Goal: Transaction & Acquisition: Register for event/course

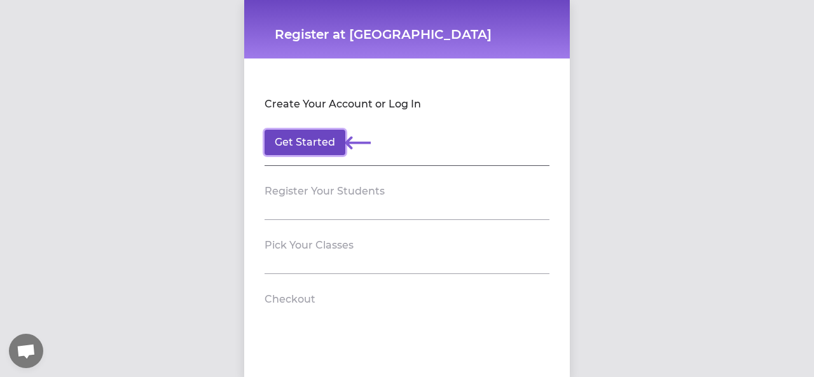
click at [306, 139] on button "Get Started" at bounding box center [305, 142] width 81 height 25
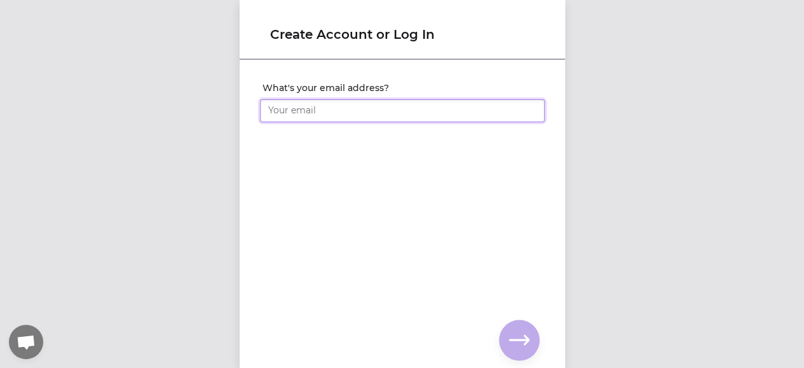
click at [309, 116] on input "What's your email address?" at bounding box center [402, 110] width 285 height 23
type input "j"
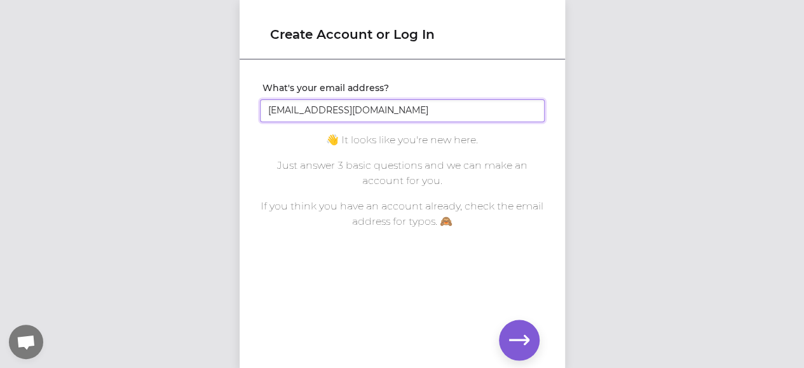
type input "[EMAIL_ADDRESS][DOMAIN_NAME]"
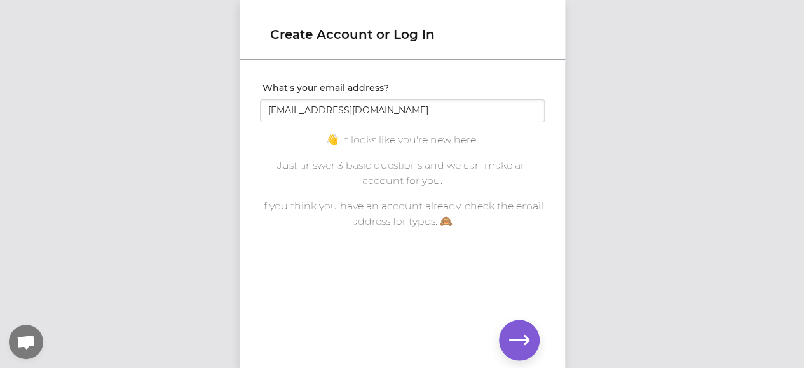
scroll to position [10, 0]
click at [518, 336] on icon "button" at bounding box center [519, 339] width 20 height 20
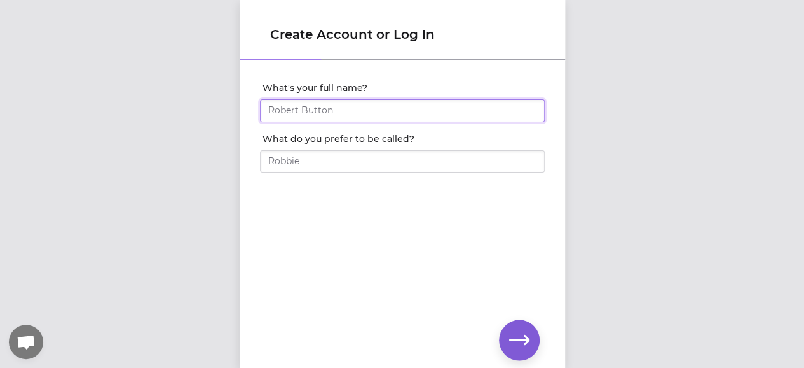
click at [351, 107] on input "What's your full name?" at bounding box center [402, 110] width 285 height 23
type input "[PERSON_NAME]"
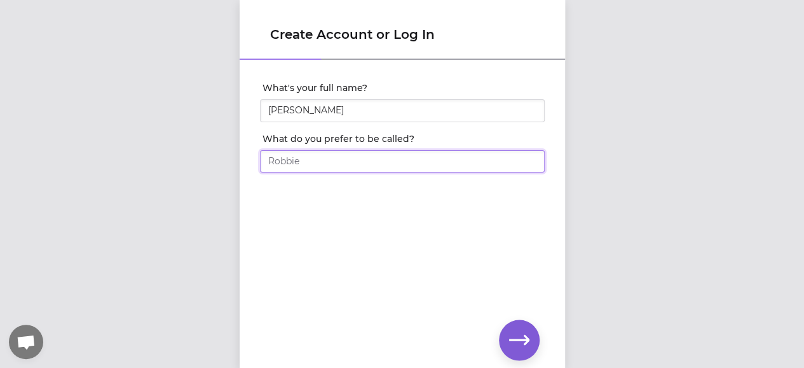
click at [434, 165] on input "What do you prefer to be called?" at bounding box center [402, 161] width 285 height 23
type input "[PERSON_NAME]"
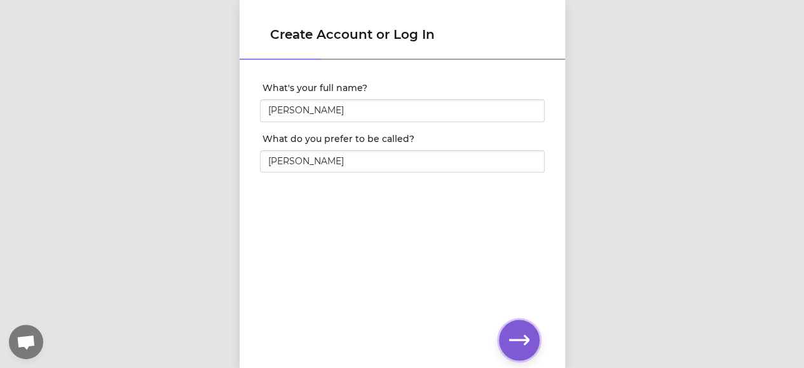
click at [519, 341] on icon "button" at bounding box center [519, 339] width 20 height 20
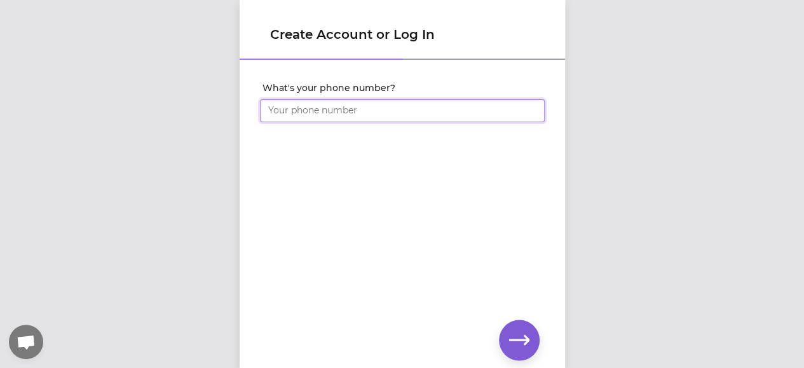
click at [313, 117] on input "What's your phone number?" at bounding box center [402, 110] width 285 height 23
type input "[PHONE_NUMBER]"
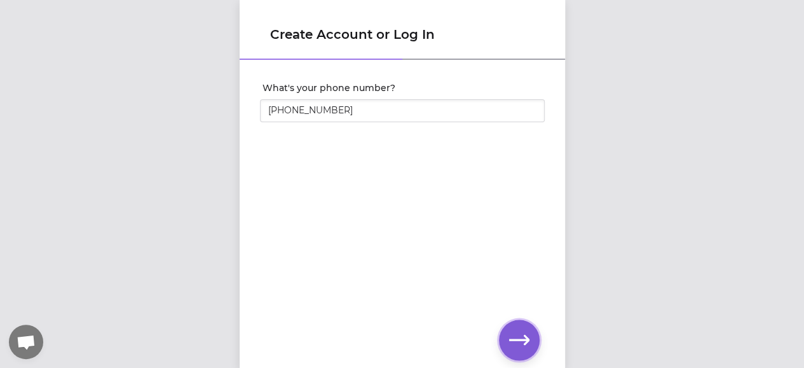
click at [519, 335] on icon "button" at bounding box center [519, 339] width 20 height 20
click at [525, 349] on icon "button" at bounding box center [519, 339] width 20 height 20
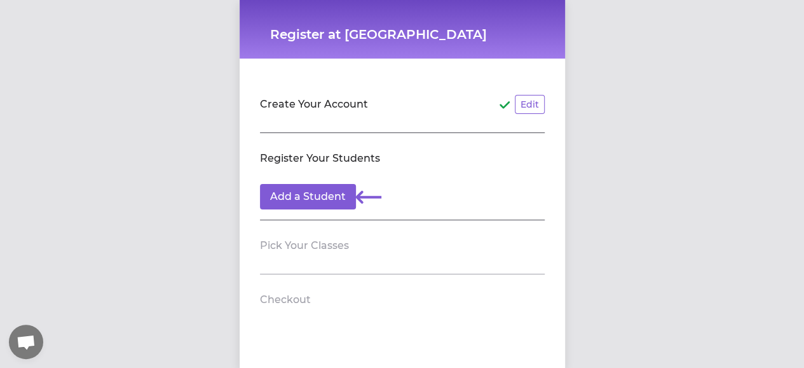
click at [327, 132] on section "Create Your Account Edit" at bounding box center [402, 106] width 285 height 54
click at [322, 124] on section "Create Your Account Edit" at bounding box center [402, 106] width 285 height 54
drag, startPoint x: 291, startPoint y: 102, endPoint x: 333, endPoint y: 102, distance: 42.0
click at [333, 102] on h2 "Create Your Account" at bounding box center [314, 104] width 108 height 15
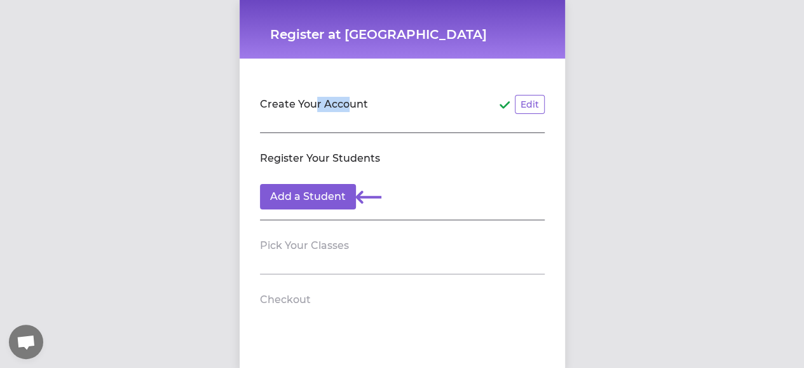
drag, startPoint x: 340, startPoint y: 102, endPoint x: 309, endPoint y: 102, distance: 30.5
click at [309, 102] on h2 "Create Your Account" at bounding box center [314, 104] width 108 height 15
drag, startPoint x: 291, startPoint y: 103, endPoint x: 375, endPoint y: 109, distance: 83.5
click at [375, 109] on header "Create Your Account Edit" at bounding box center [402, 104] width 285 height 20
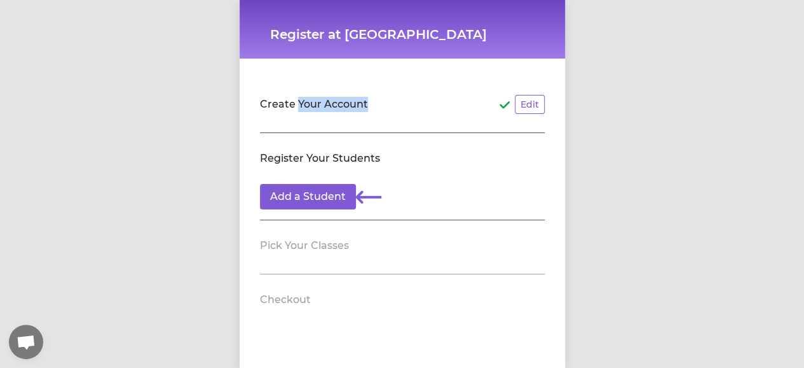
click at [379, 104] on header "Create Your Account Edit" at bounding box center [402, 104] width 285 height 20
click at [356, 105] on h2 "Create Your Account" at bounding box center [314, 104] width 108 height 15
drag, startPoint x: 338, startPoint y: 159, endPoint x: 387, endPoint y: 158, distance: 49.0
click at [387, 158] on header "Register Your Students" at bounding box center [402, 158] width 285 height 20
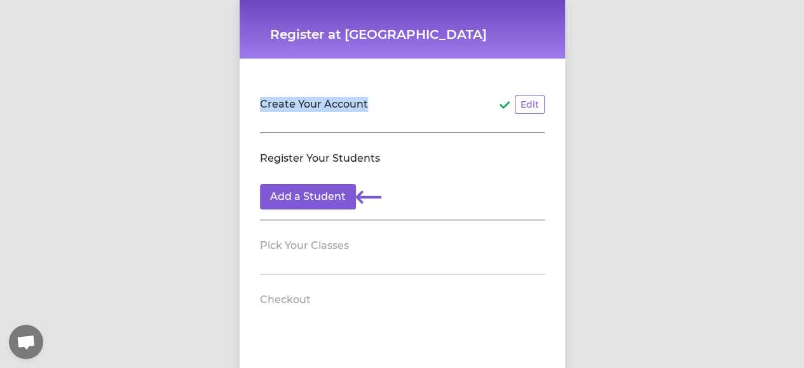
drag, startPoint x: 257, startPoint y: 105, endPoint x: 370, endPoint y: 106, distance: 113.2
click at [370, 106] on header "Create Your Account Edit" at bounding box center [402, 104] width 285 height 20
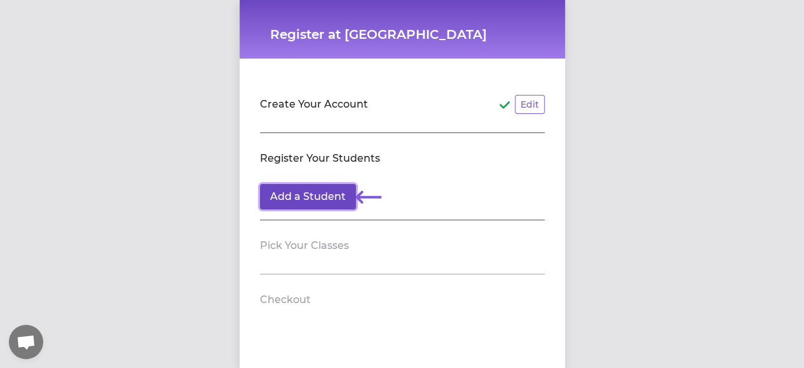
click at [326, 197] on button "Add a Student" at bounding box center [308, 196] width 96 height 25
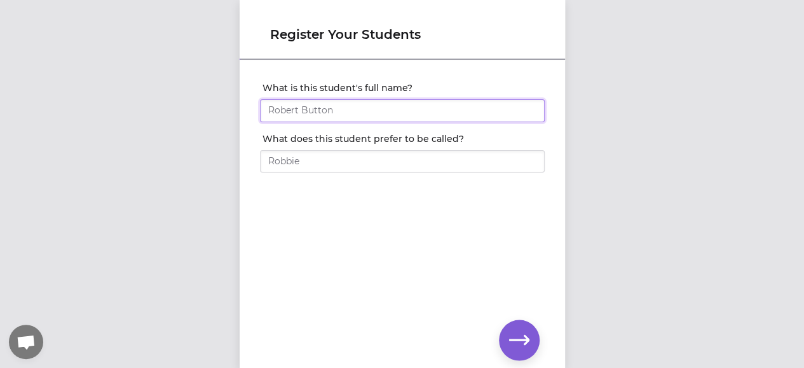
click at [317, 114] on input "What is this student's full name?" at bounding box center [402, 110] width 285 height 23
type input "ㄴ"
type input "Saige Min"
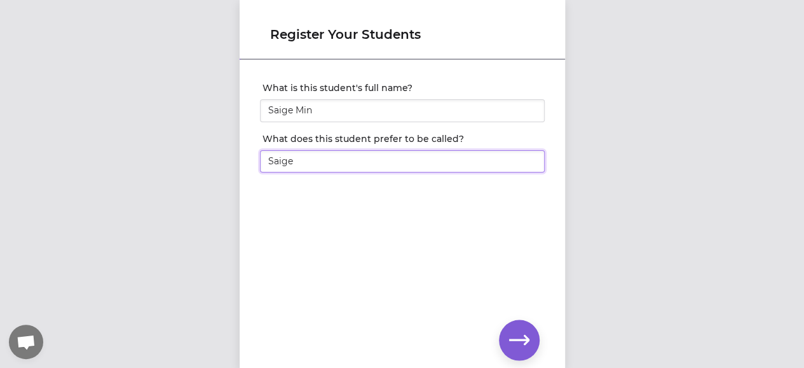
type input "Saige"
click at [525, 333] on icon "button" at bounding box center [519, 339] width 20 height 20
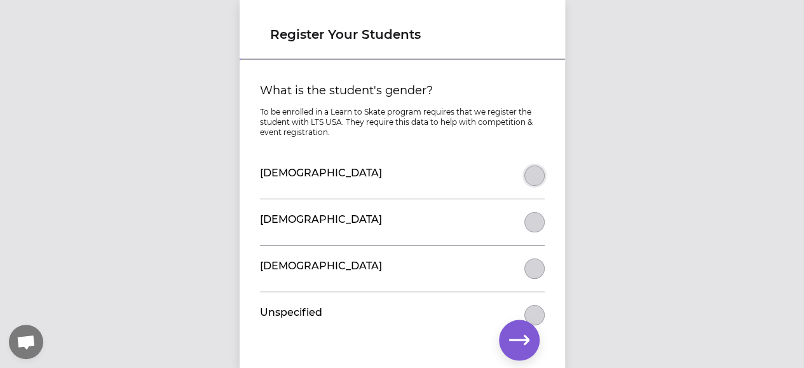
click at [526, 177] on button "What is the student's gender?" at bounding box center [535, 175] width 20 height 20
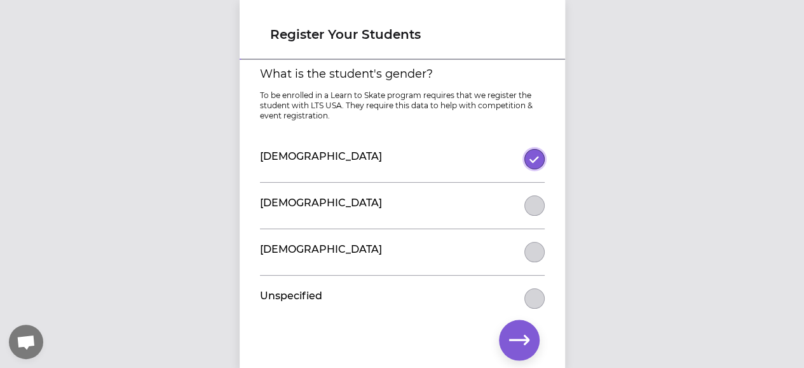
scroll to position [22, 0]
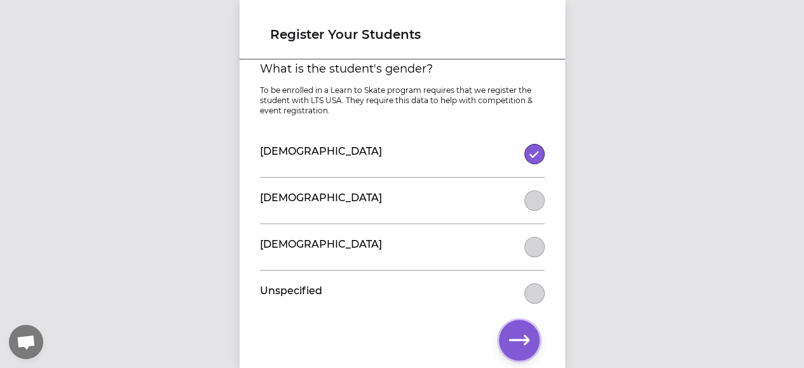
click at [518, 339] on icon "button" at bounding box center [519, 339] width 20 height 10
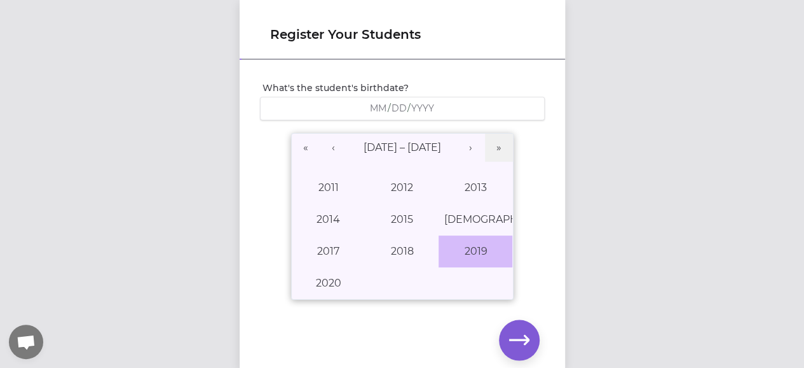
click at [464, 251] on button "2019" at bounding box center [476, 251] width 74 height 32
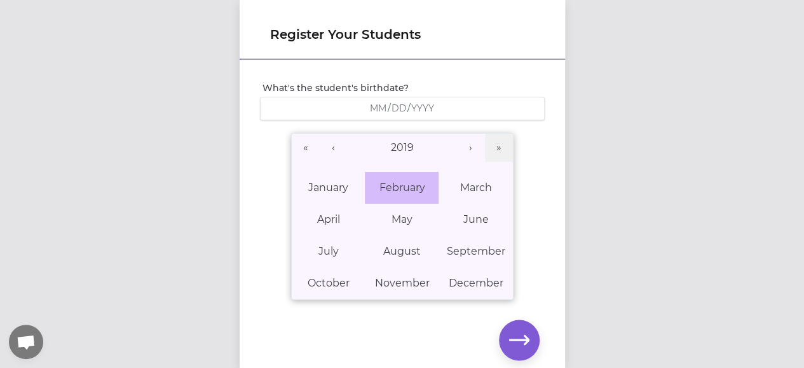
click at [409, 194] on button "February" at bounding box center [402, 188] width 74 height 32
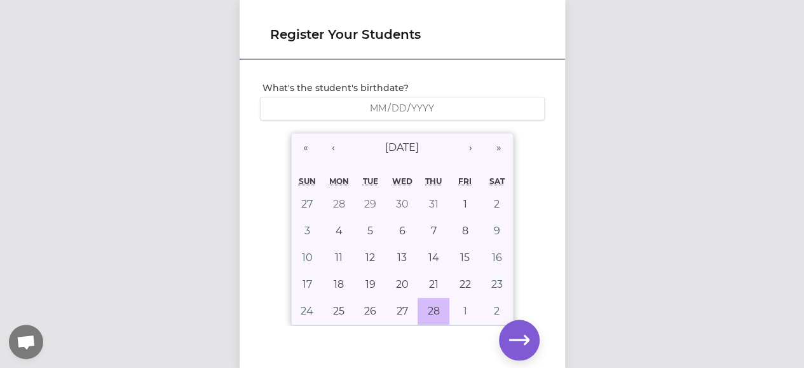
click at [421, 308] on button "28" at bounding box center [434, 311] width 32 height 27
type input "[DATE]"
type input "2"
type input "28"
type input "2019"
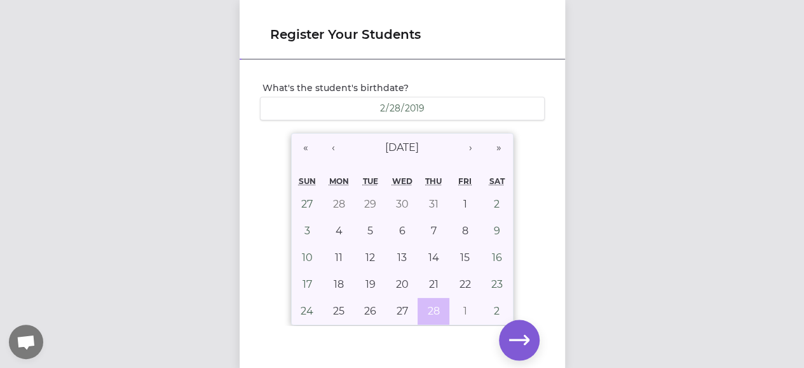
scroll to position [10, 0]
click at [523, 331] on icon "button" at bounding box center [519, 339] width 20 height 20
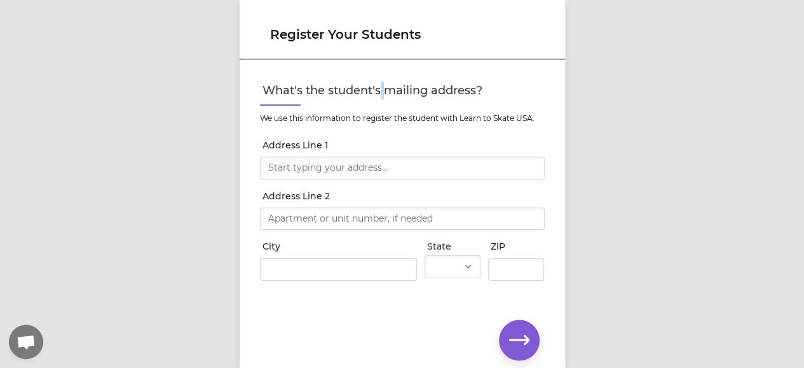
drag, startPoint x: 383, startPoint y: 90, endPoint x: 416, endPoint y: 96, distance: 34.3
click at [395, 92] on label "What's the student's mailing address?" at bounding box center [404, 90] width 282 height 18
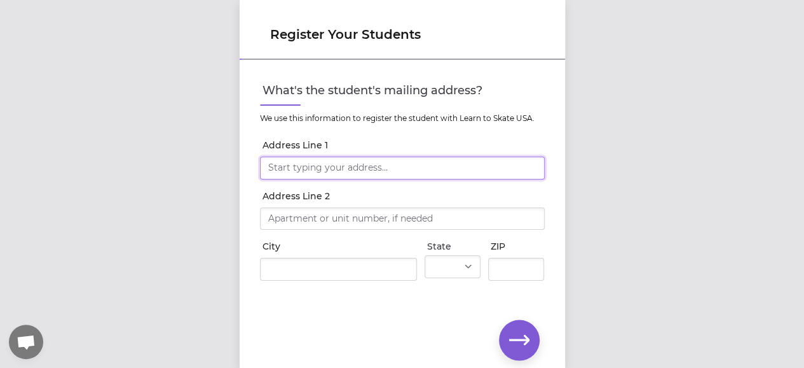
click at [362, 173] on input "Address Line 1" at bounding box center [402, 167] width 285 height 23
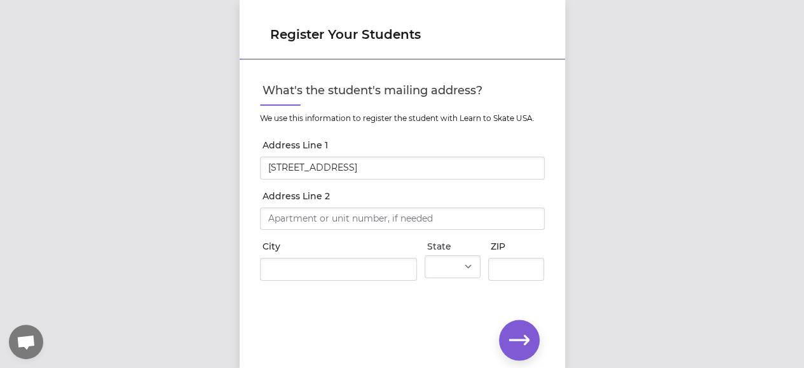
type input "[STREET_ADDRESS]"
type input "Kirkwood"
select select "NY"
type input "13795"
click at [519, 338] on icon "button" at bounding box center [519, 339] width 20 height 20
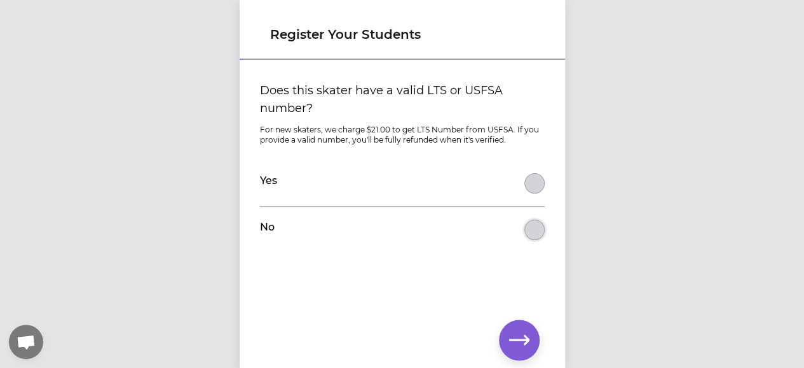
click at [530, 230] on button "Does this skater have a valid LTS or USFSA number?" at bounding box center [535, 229] width 20 height 20
click at [521, 344] on icon "button" at bounding box center [519, 339] width 20 height 20
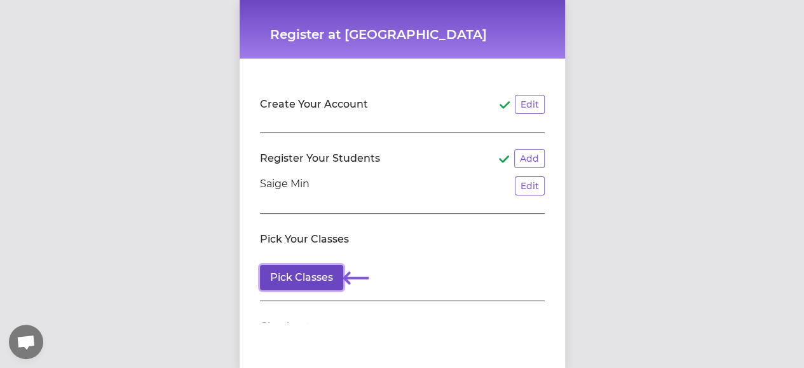
click at [315, 280] on button "Pick Classes" at bounding box center [301, 277] width 83 height 25
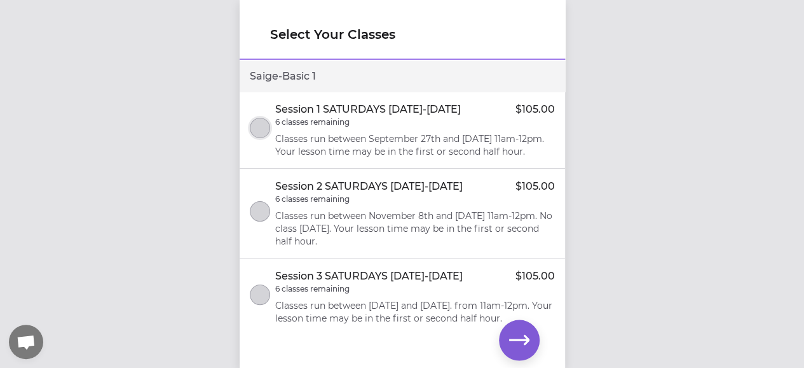
click at [263, 127] on button "select class" at bounding box center [260, 128] width 20 height 20
click at [259, 221] on button "select class" at bounding box center [260, 211] width 20 height 20
click at [264, 216] on icon "select class" at bounding box center [260, 211] width 10 height 8
click at [519, 337] on icon "button" at bounding box center [519, 339] width 20 height 20
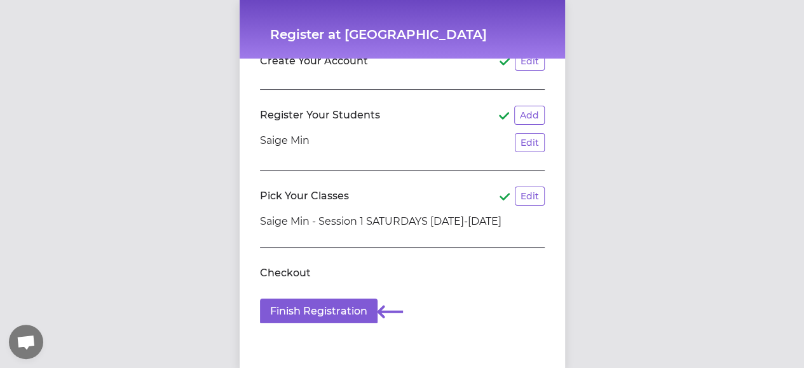
scroll to position [64, 0]
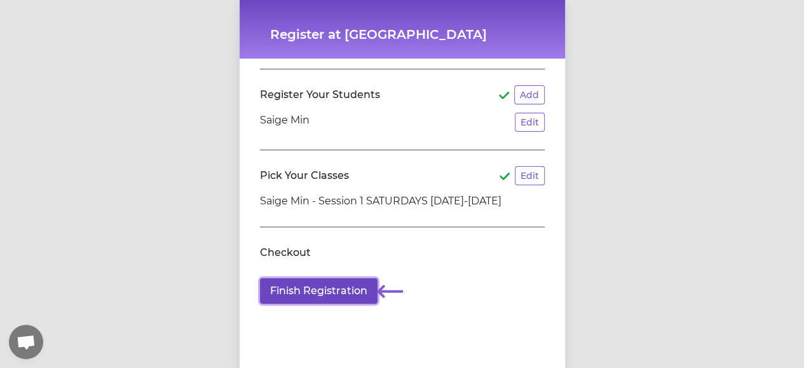
click at [337, 293] on button "Finish Registration" at bounding box center [319, 290] width 118 height 25
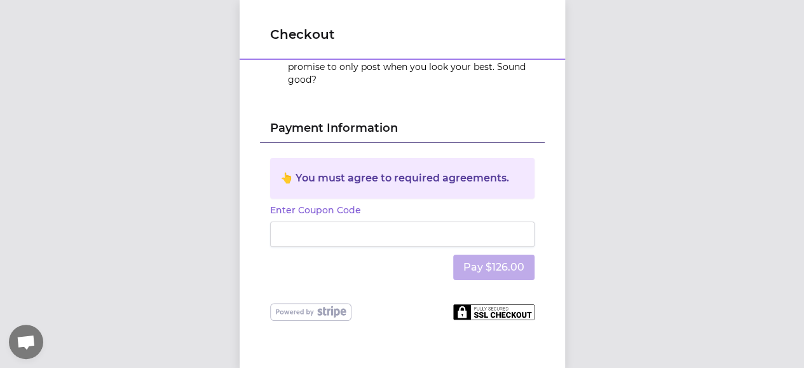
scroll to position [332, 0]
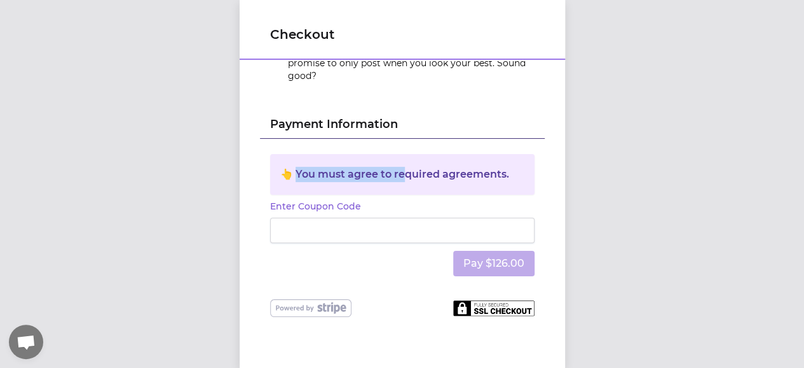
drag, startPoint x: 291, startPoint y: 164, endPoint x: 396, endPoint y: 164, distance: 105.5
click at [396, 167] on div "👆 You must agree to required agreements." at bounding box center [402, 174] width 244 height 15
drag, startPoint x: 290, startPoint y: 163, endPoint x: 379, endPoint y: 163, distance: 89.0
click at [379, 167] on div "👆 You must agree to required agreements." at bounding box center [402, 174] width 244 height 15
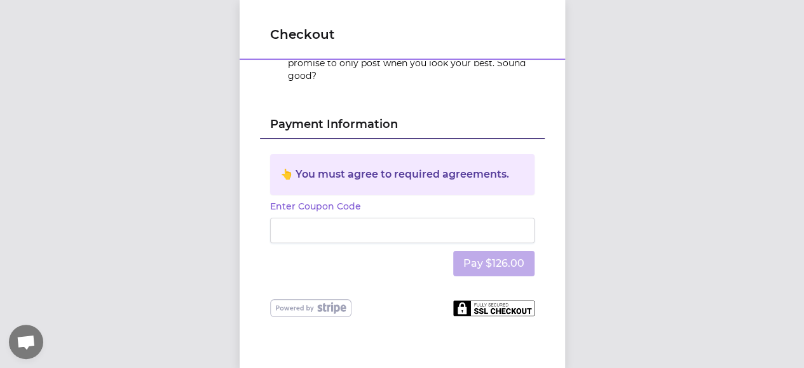
click at [397, 167] on div "👆 You must agree to required agreements." at bounding box center [402, 174] width 244 height 15
drag, startPoint x: 324, startPoint y: 163, endPoint x: 408, endPoint y: 165, distance: 84.6
click at [404, 167] on div "👆 You must agree to required agreements." at bounding box center [402, 174] width 244 height 15
click at [412, 167] on div "👆 You must agree to required agreements." at bounding box center [402, 174] width 244 height 15
drag, startPoint x: 448, startPoint y: 162, endPoint x: 360, endPoint y: 166, distance: 87.8
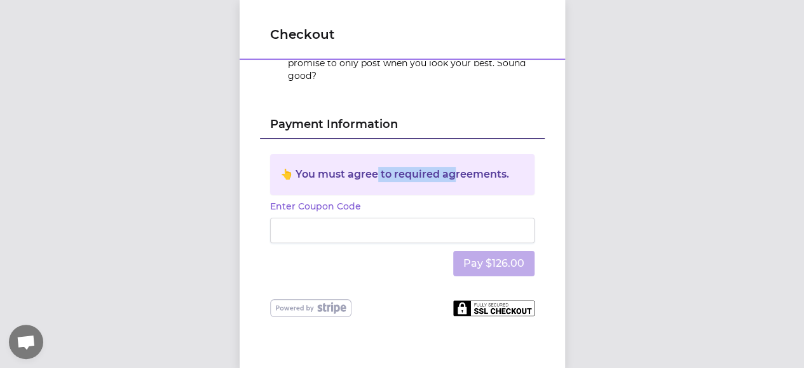
click at [361, 167] on div "👆 You must agree to required agreements." at bounding box center [402, 174] width 244 height 15
drag, startPoint x: 334, startPoint y: 167, endPoint x: 309, endPoint y: 165, distance: 24.9
click at [332, 167] on div "👆 You must agree to required agreements." at bounding box center [402, 174] width 244 height 15
drag, startPoint x: 311, startPoint y: 165, endPoint x: 408, endPoint y: 162, distance: 96.7
click at [399, 167] on div "👆 You must agree to required agreements." at bounding box center [402, 174] width 244 height 15
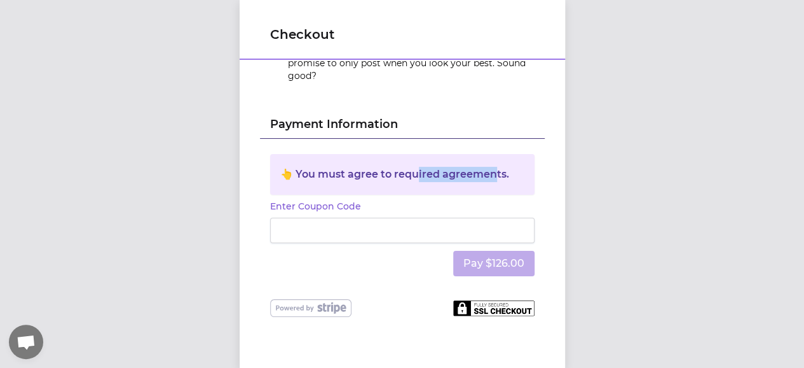
drag, startPoint x: 411, startPoint y: 163, endPoint x: 492, endPoint y: 163, distance: 81.4
click at [491, 167] on div "👆 You must agree to required agreements." at bounding box center [402, 174] width 244 height 15
click at [492, 167] on div "👆 You must agree to required agreements." at bounding box center [402, 174] width 244 height 15
drag, startPoint x: 453, startPoint y: 165, endPoint x: 290, endPoint y: 173, distance: 162.9
click at [290, 173] on div "👆 You must agree to required agreements." at bounding box center [402, 174] width 265 height 41
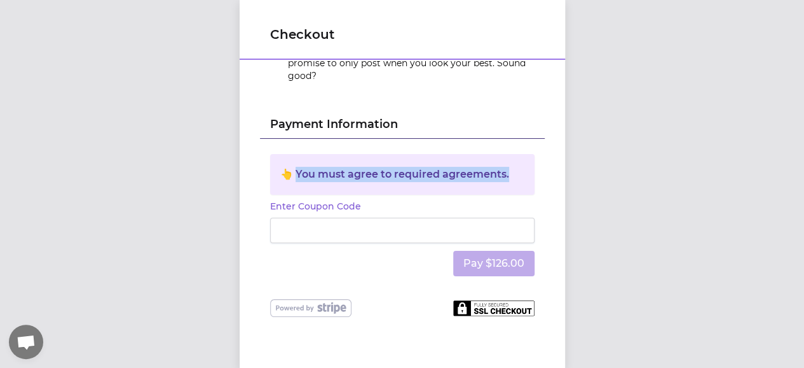
click at [348, 171] on div "👆 You must agree to required agreements." at bounding box center [402, 174] width 265 height 41
drag, startPoint x: 364, startPoint y: 167, endPoint x: 448, endPoint y: 163, distance: 84.0
click at [447, 167] on div "👆 You must agree to required agreements." at bounding box center [402, 174] width 244 height 15
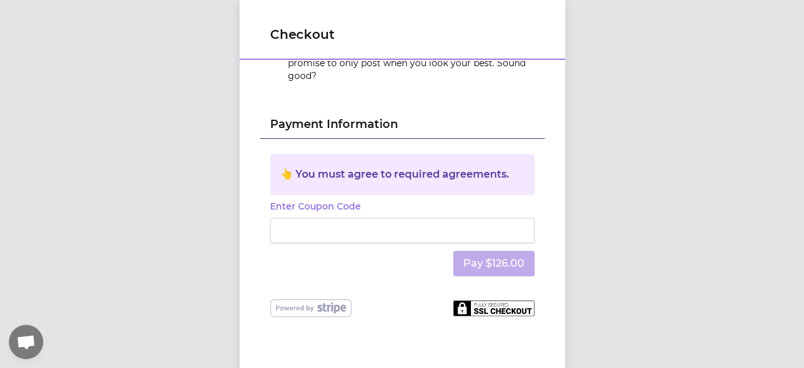
click at [450, 167] on div "👆 You must agree to required agreements." at bounding box center [402, 174] width 244 height 15
click at [491, 167] on div "👆 You must agree to required agreements." at bounding box center [402, 174] width 244 height 15
click at [614, 229] on div "Checkout Order Summary Edit Saige Min - Session 1 SATURDAYS [DATE]-[DATE] $ 105…" at bounding box center [402, 184] width 804 height 368
click at [300, 200] on button "Enter Coupon Code" at bounding box center [315, 206] width 91 height 13
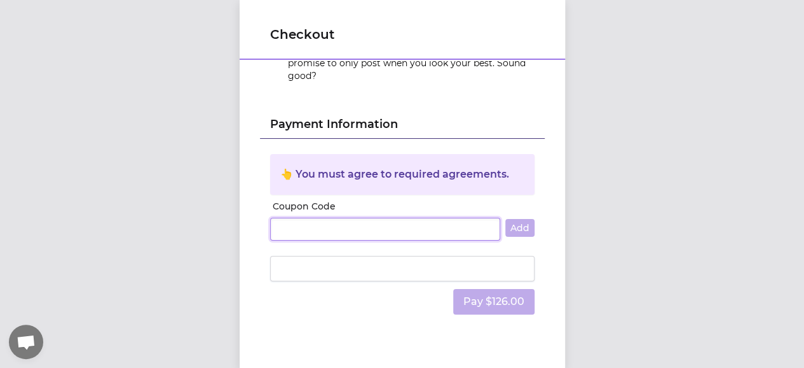
click at [334, 217] on input "Coupon Code" at bounding box center [385, 228] width 230 height 23
paste input "GMSCHO40"
type input "GMSCHO40"
click at [516, 219] on button "Add" at bounding box center [519, 228] width 29 height 18
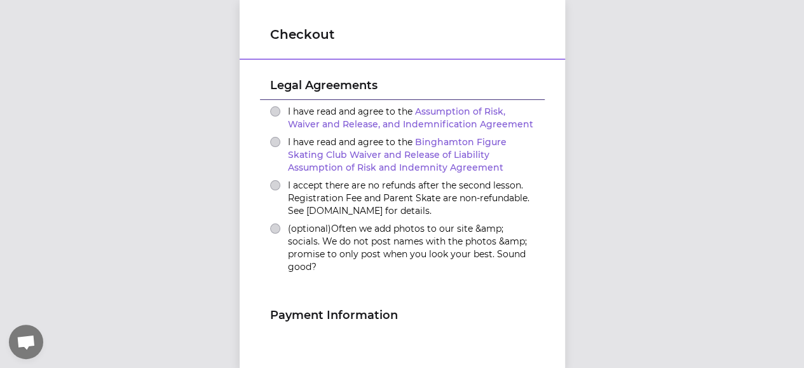
scroll to position [0, 0]
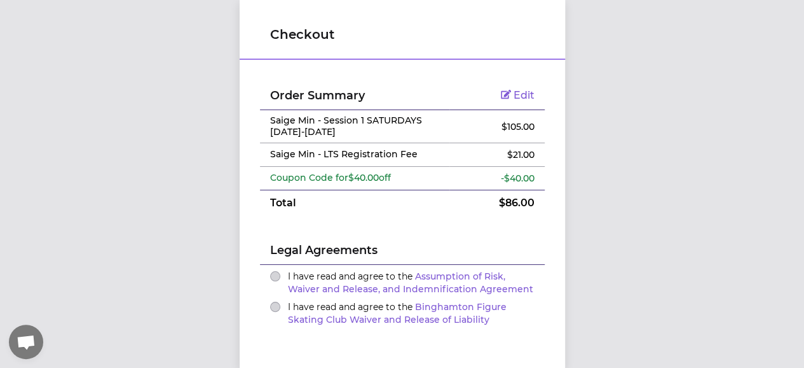
click at [613, 226] on div "Checkout Order Summary Edit Saige Min - Session 1 SATURDAYS [DATE]-[DATE] $ 105…" at bounding box center [402, 184] width 804 height 368
click at [664, 200] on div "Checkout Order Summary Edit Saige Min - Session 1 SATURDAYS [DATE]-[DATE] $ 105…" at bounding box center [402, 184] width 804 height 368
click at [593, 271] on div "Checkout Order Summary Edit Saige Min - Session 1 SATURDAYS [DATE]-[DATE] $ 105…" at bounding box center [402, 184] width 804 height 368
click at [511, 81] on td "Edit" at bounding box center [497, 95] width 95 height 29
click at [514, 89] on span "Edit" at bounding box center [524, 95] width 21 height 12
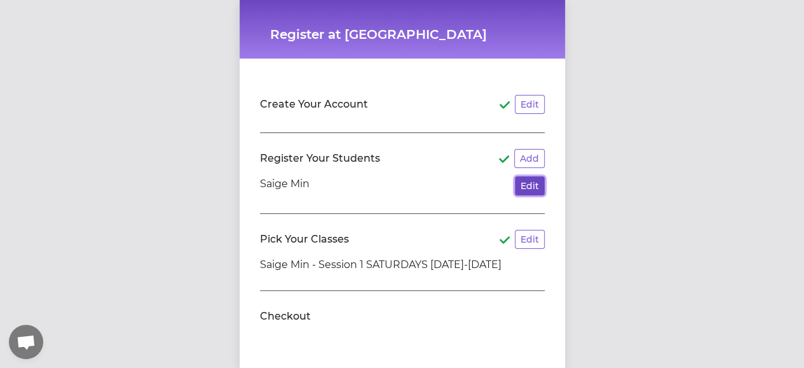
click at [533, 186] on button "Edit" at bounding box center [530, 185] width 30 height 19
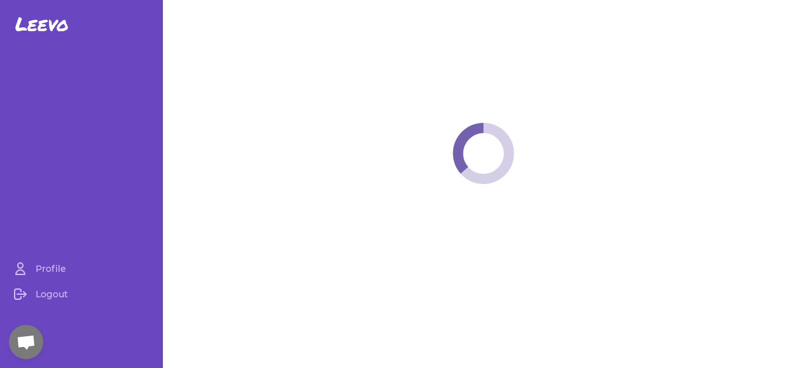
select select "NY"
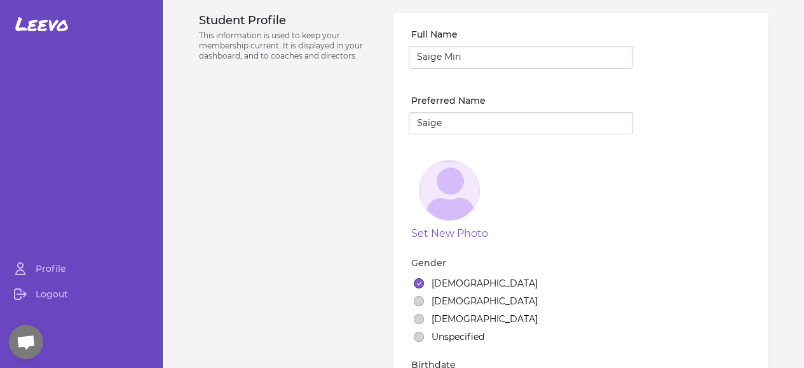
select select "1"
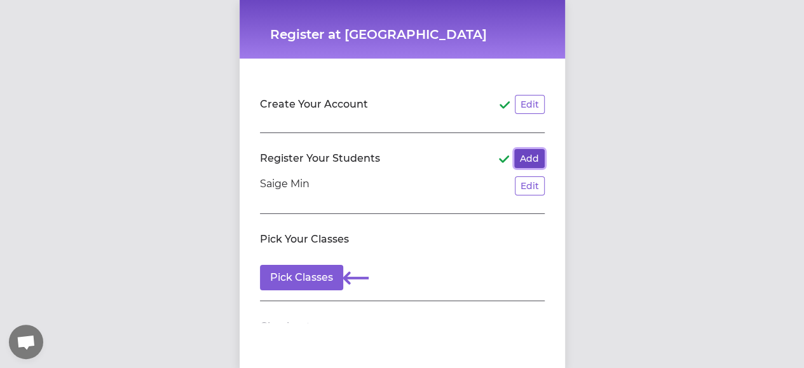
click at [519, 159] on button "Add" at bounding box center [529, 158] width 31 height 19
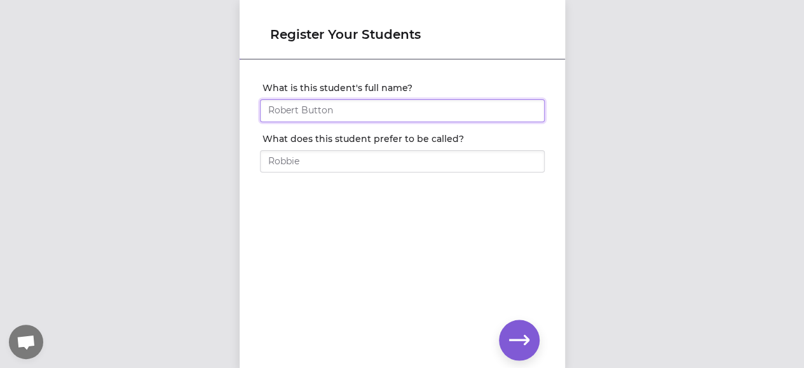
click at [362, 103] on input "What is this student's full name?" at bounding box center [402, 110] width 285 height 23
type input "[PERSON_NAME]"
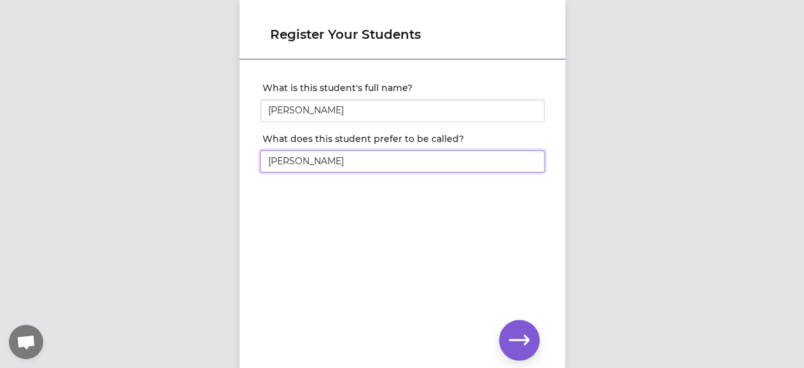
type input "[PERSON_NAME]"
click at [527, 336] on icon "button" at bounding box center [519, 339] width 20 height 20
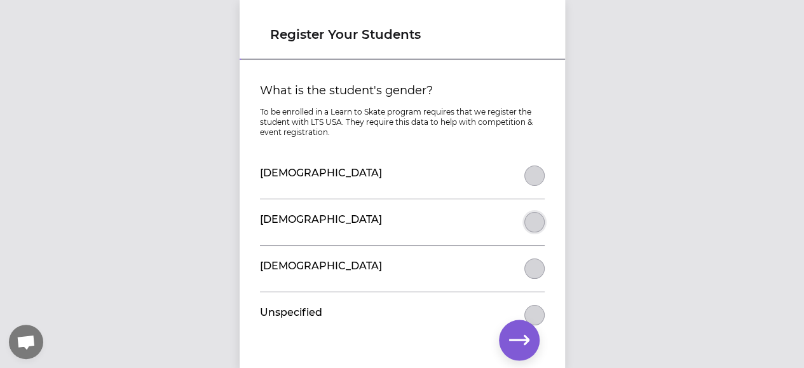
click at [533, 224] on button "What is the student's gender?" at bounding box center [535, 222] width 20 height 20
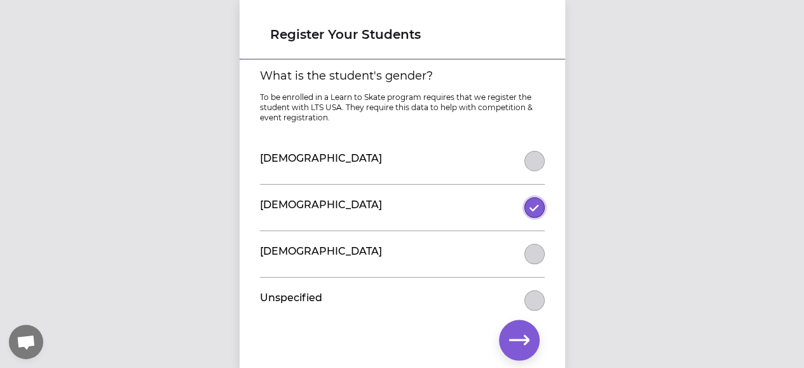
scroll to position [22, 0]
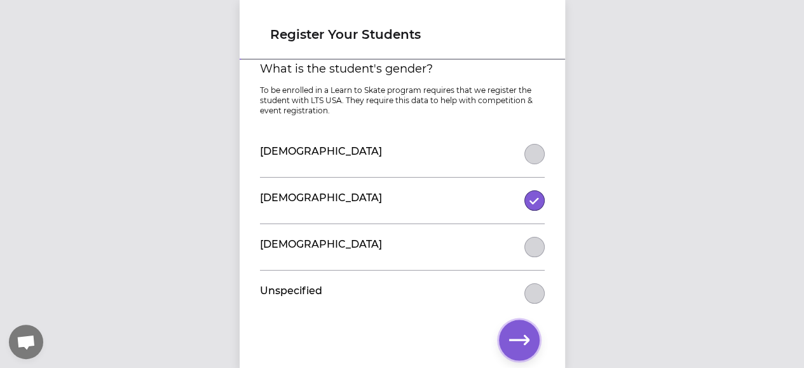
click at [519, 341] on icon "button" at bounding box center [519, 339] width 20 height 20
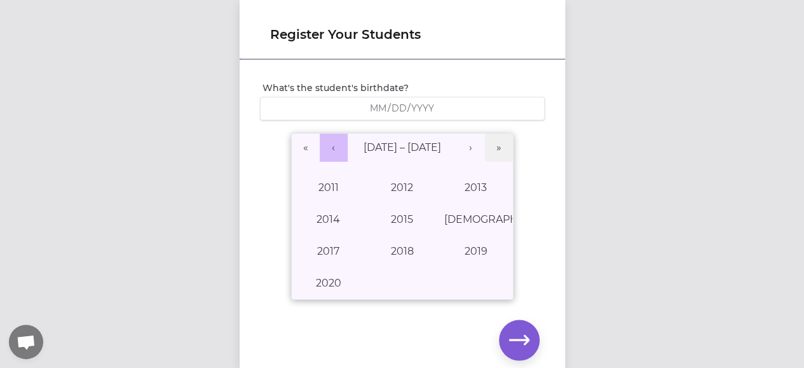
click at [328, 144] on button "‹" at bounding box center [334, 148] width 28 height 28
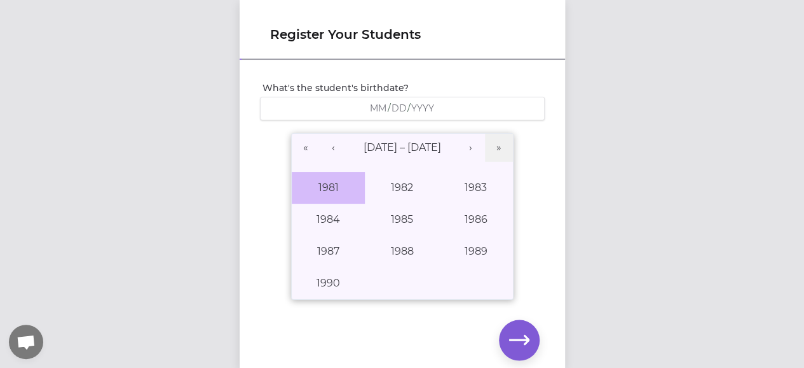
click at [323, 188] on button "1981" at bounding box center [329, 188] width 74 height 32
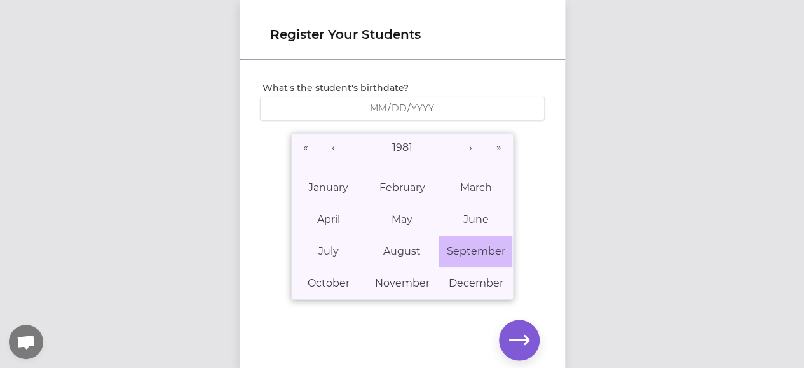
click at [456, 258] on button "September" at bounding box center [476, 251] width 74 height 32
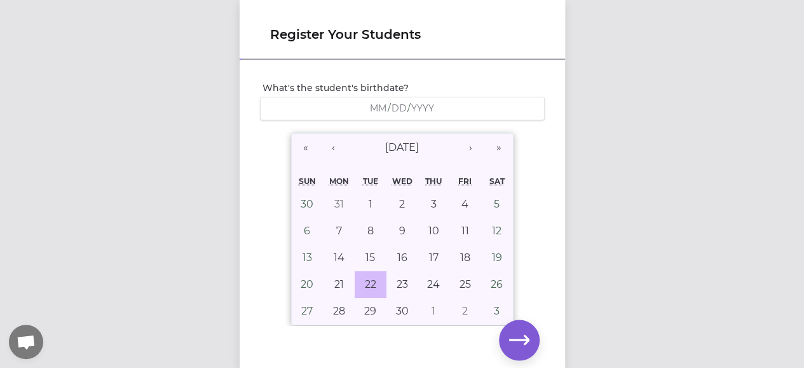
click at [371, 277] on button "22" at bounding box center [371, 284] width 32 height 27
type input "[DATE]"
type input "9"
type input "22"
type input "1981"
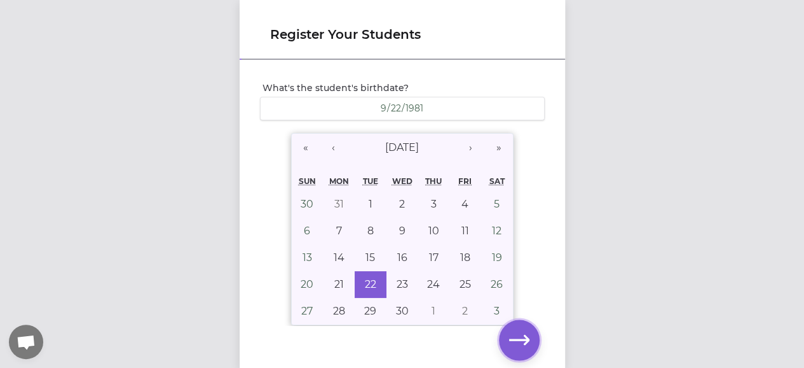
click at [511, 338] on icon "button" at bounding box center [519, 339] width 20 height 10
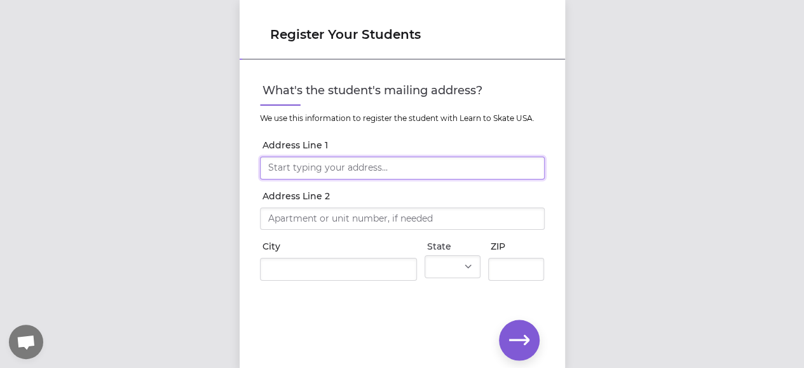
click at [296, 173] on input "Address Line 1" at bounding box center [402, 167] width 285 height 23
type input "[STREET_ADDRESS]"
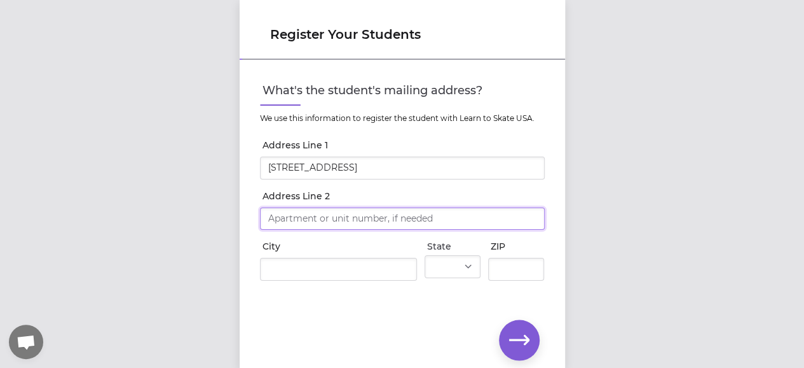
type input "[STREET_ADDRESS]"
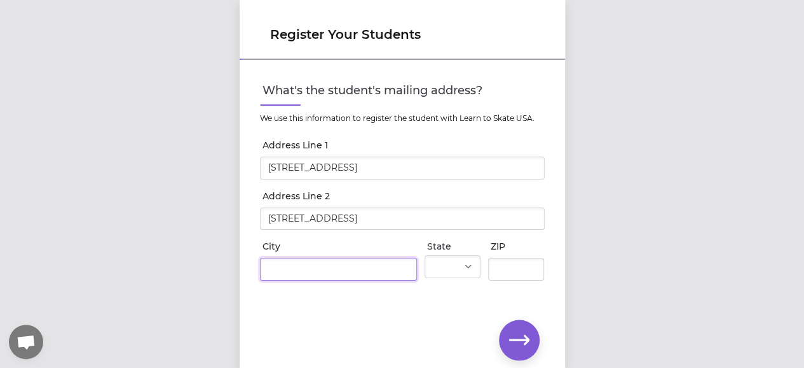
type input "Kirkwood"
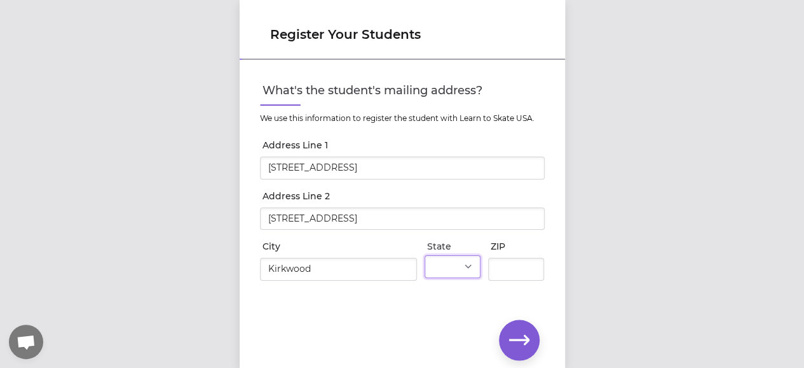
select select "NY"
type input "13795"
click at [514, 336] on icon "button" at bounding box center [519, 339] width 20 height 20
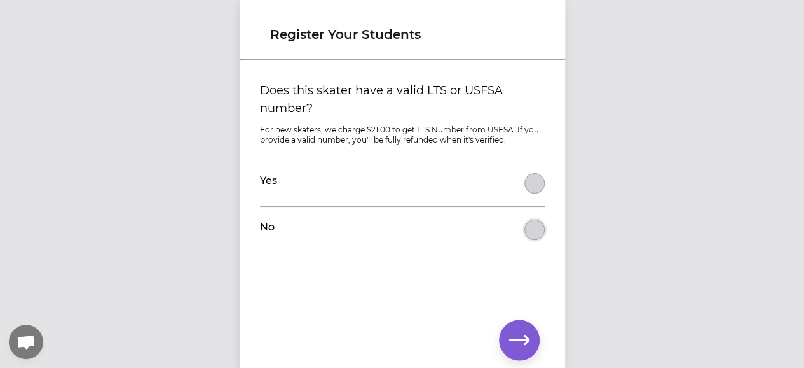
click at [533, 226] on button "Does this skater have a valid LTS or USFSA number?" at bounding box center [535, 229] width 20 height 20
click at [518, 338] on icon "button" at bounding box center [519, 339] width 20 height 20
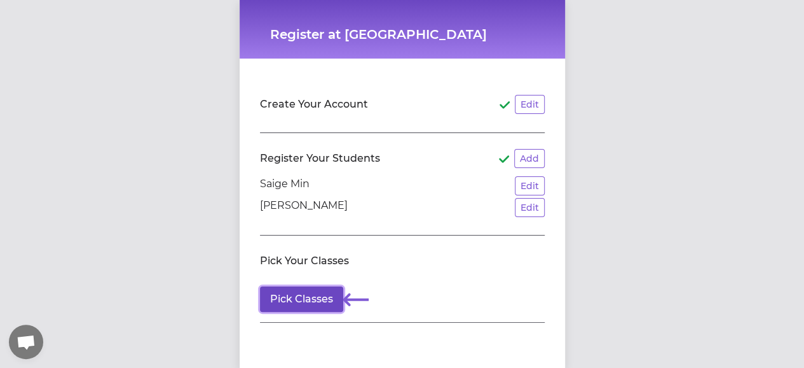
click at [315, 296] on button "Pick Classes" at bounding box center [301, 298] width 83 height 25
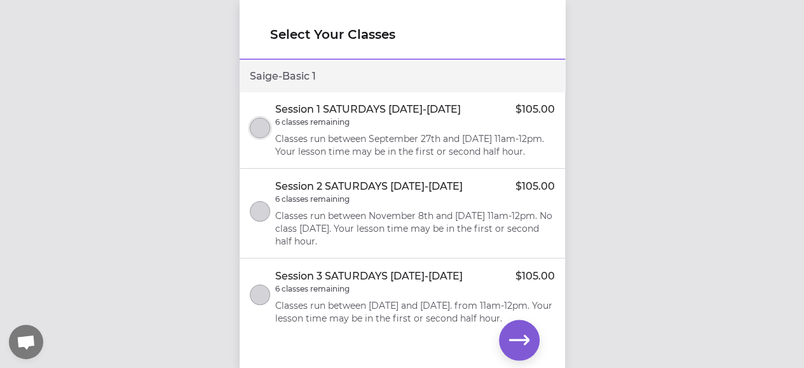
click at [265, 135] on button "select class" at bounding box center [260, 128] width 20 height 20
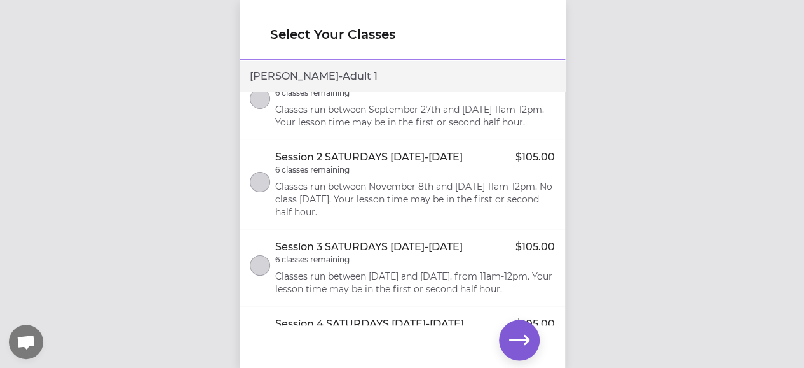
scroll to position [554, 0]
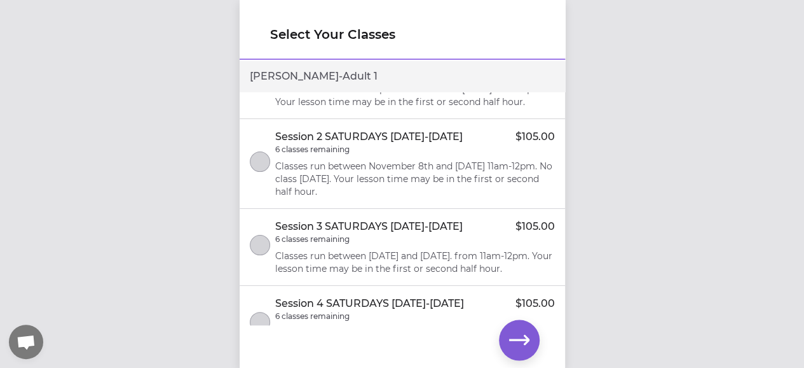
click at [263, 88] on button "select class" at bounding box center [260, 78] width 20 height 20
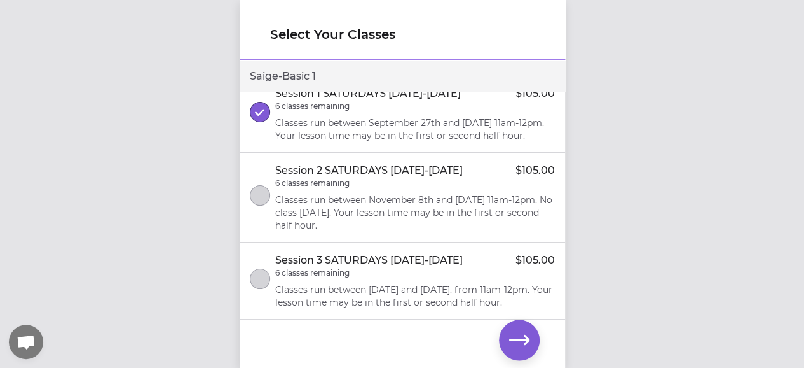
scroll to position [0, 0]
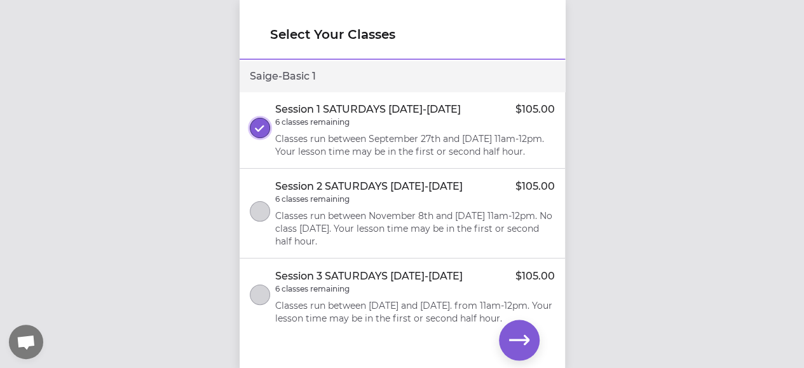
click at [261, 132] on icon "select class" at bounding box center [260, 128] width 10 height 8
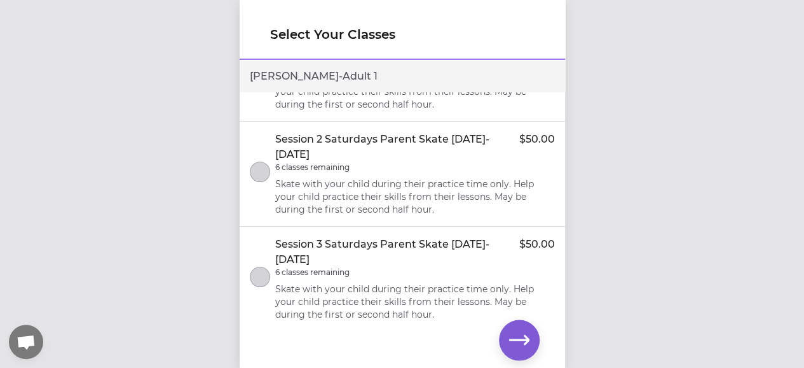
scroll to position [1081, 0]
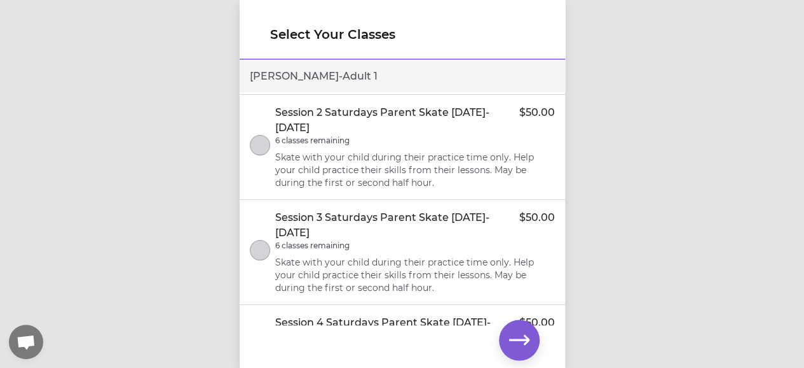
click at [258, 50] on button "select class" at bounding box center [260, 40] width 20 height 20
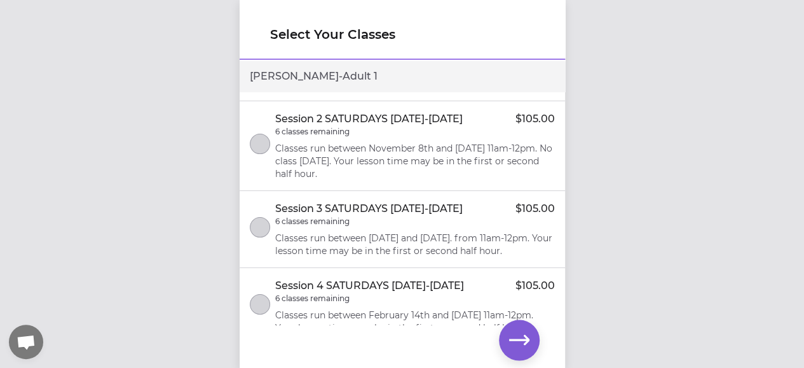
scroll to position [523, 0]
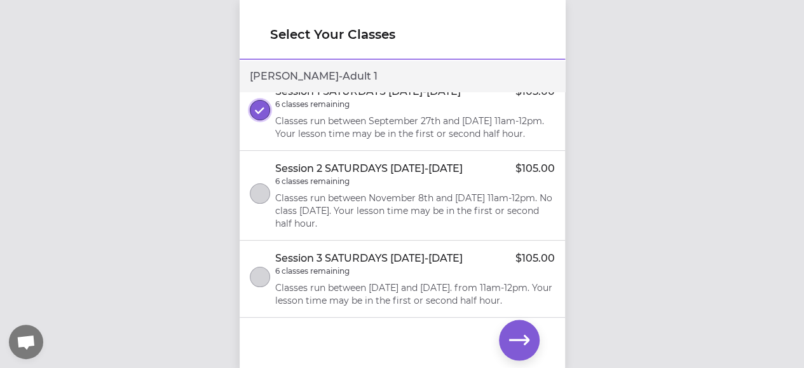
click at [267, 120] on button "select class" at bounding box center [260, 110] width 20 height 20
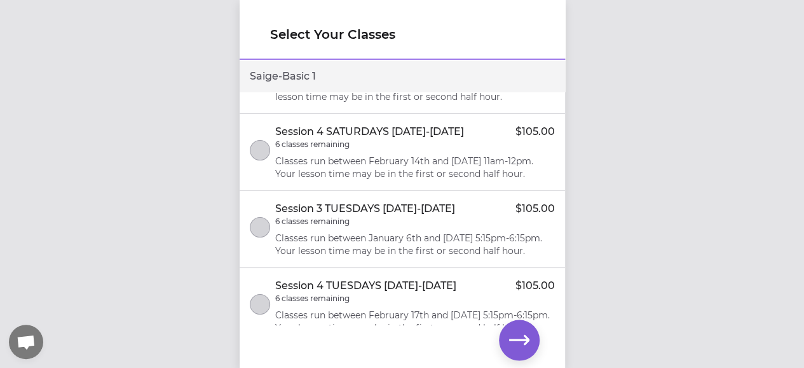
scroll to position [0, 0]
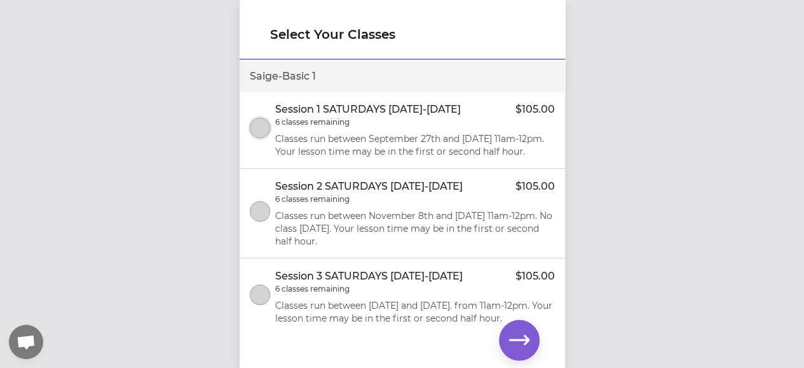
click at [257, 133] on button "select class" at bounding box center [260, 128] width 20 height 20
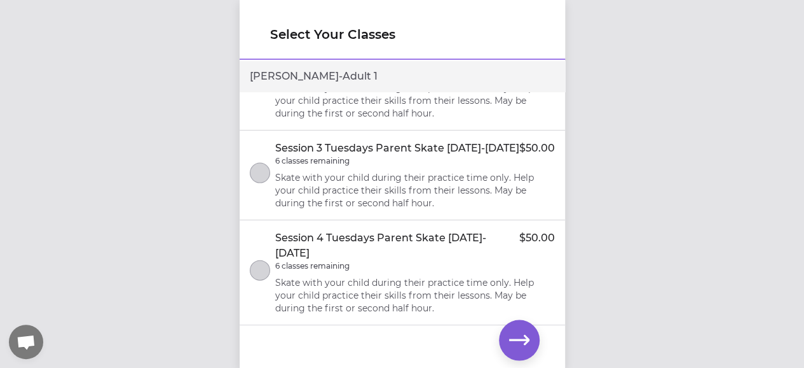
scroll to position [1406, 0]
click at [516, 334] on icon "button" at bounding box center [519, 339] width 20 height 20
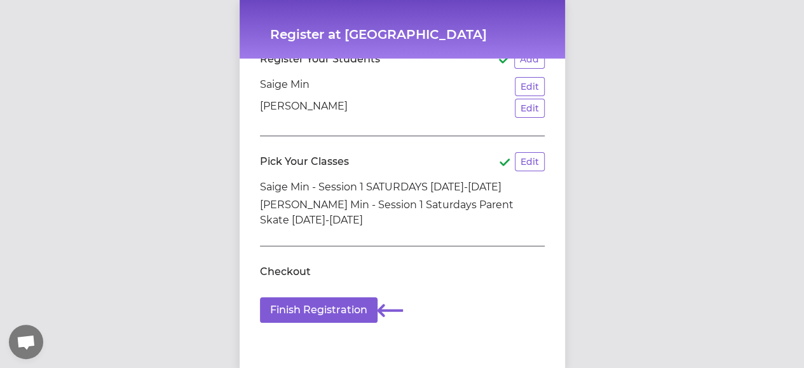
scroll to position [118, 0]
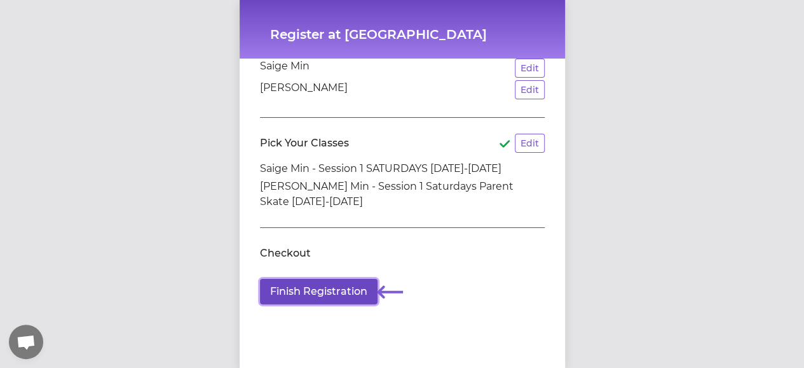
click at [341, 278] on button "Finish Registration" at bounding box center [319, 290] width 118 height 25
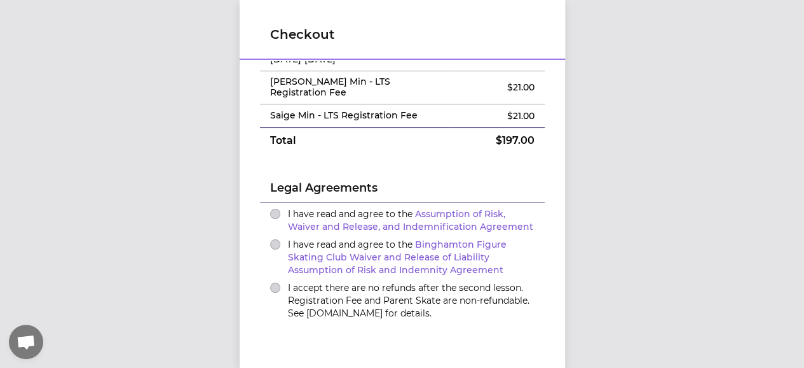
scroll to position [127, 0]
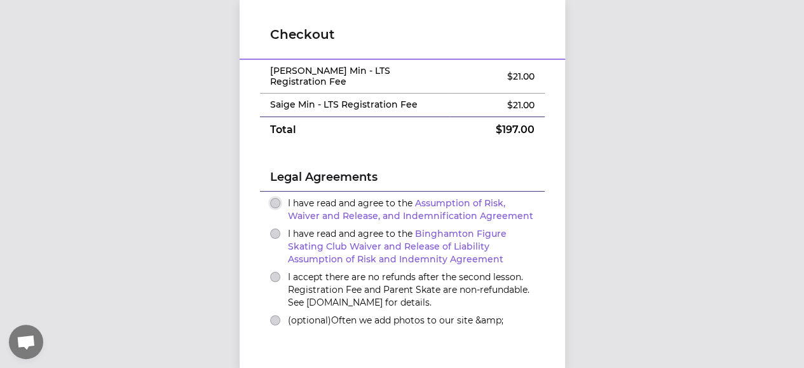
click at [271, 198] on button "I have read and agree to the Assumption of Risk, Waiver and Release, and Indemn…" at bounding box center [275, 203] width 10 height 10
click at [272, 228] on button "I have read and agree to the Binghamton Figure Skating Club Waiver and Release …" at bounding box center [275, 233] width 10 height 10
click at [271, 271] on button "I accept there are no refunds after the second lesson. Registration Fee and Par…" at bounding box center [275, 276] width 10 height 10
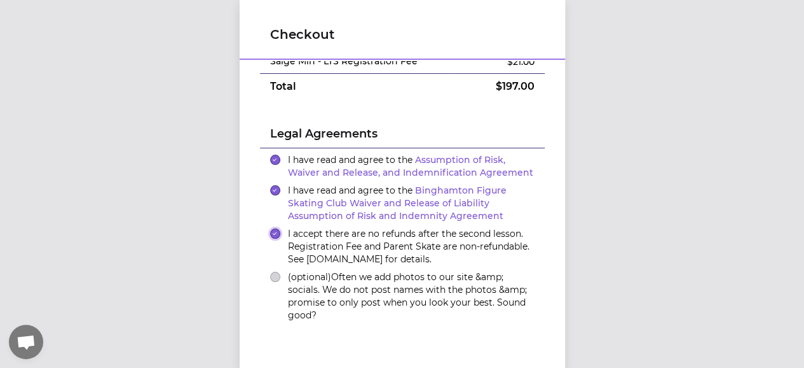
scroll to position [191, 0]
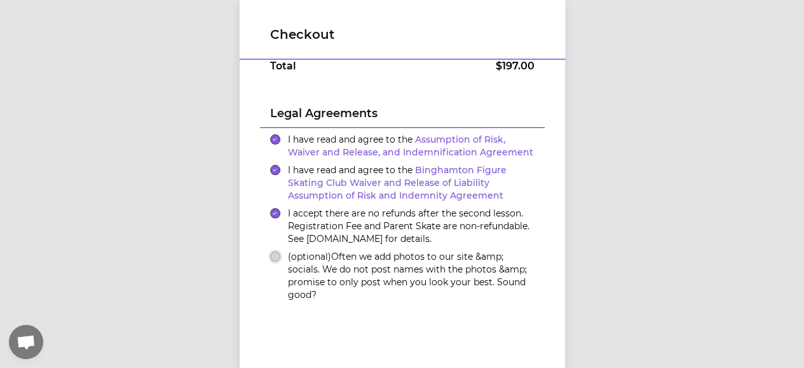
click at [270, 251] on button "(optional) Often we add photos to our site &amp; socials. We do not post names …" at bounding box center [275, 256] width 10 height 10
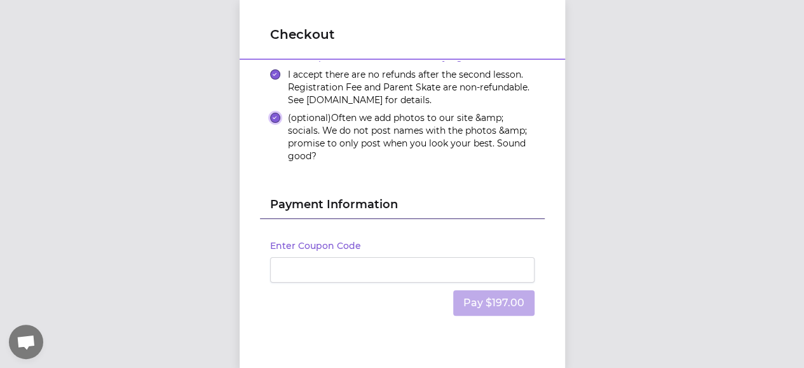
scroll to position [348, 0]
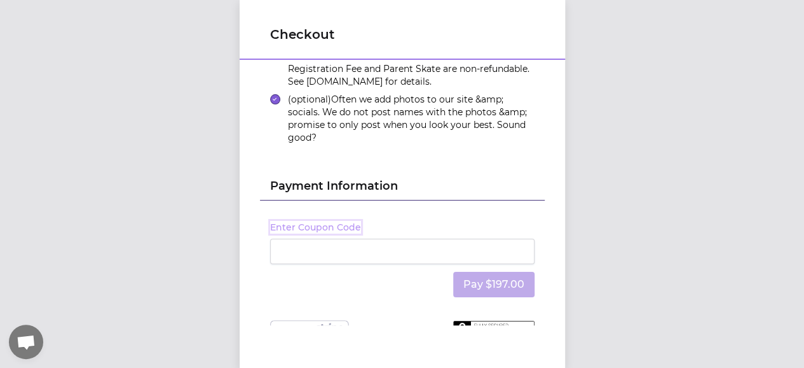
click at [320, 221] on button "Enter Coupon Code" at bounding box center [315, 227] width 91 height 13
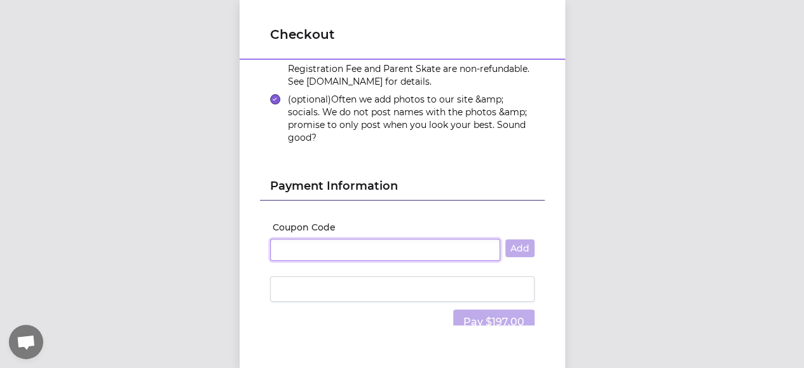
click at [315, 238] on input "Coupon Code" at bounding box center [385, 249] width 230 height 23
paste input "GMSCHO40"
type input "GMSCHO40"
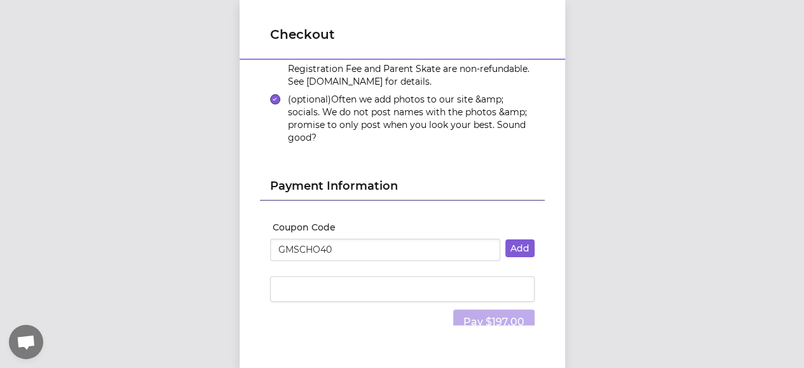
click at [354, 301] on div "Pay $197.00" at bounding box center [402, 321] width 265 height 41
click at [519, 239] on button "Add" at bounding box center [519, 248] width 29 height 18
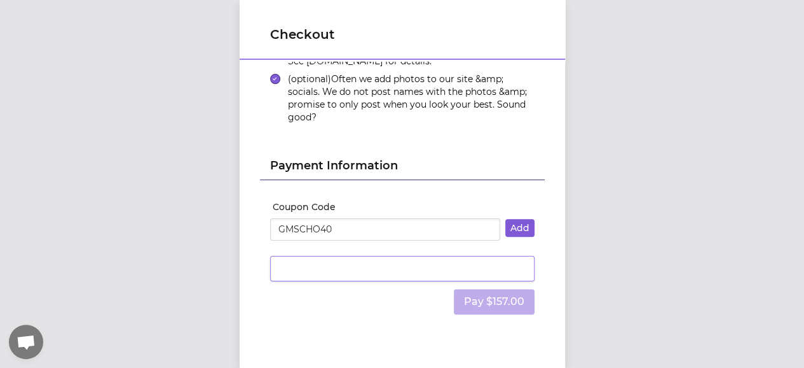
scroll to position [408, 0]
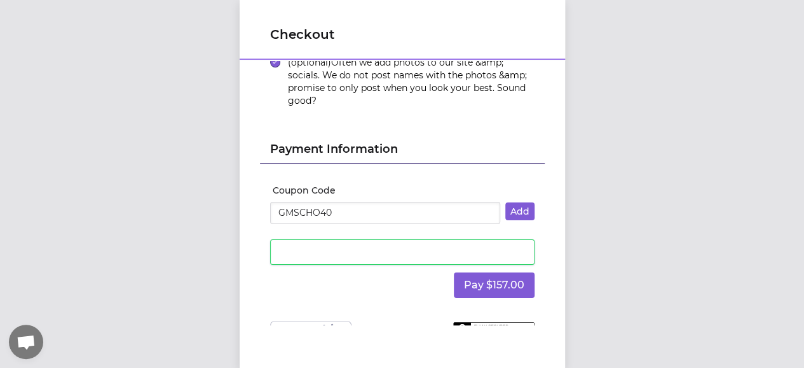
click at [675, 261] on div "Checkout Order Summary Edit [PERSON_NAME] Min - Session 1 Saturdays Parent Skat…" at bounding box center [402, 184] width 804 height 368
click at [491, 272] on button "Pay $157.00" at bounding box center [494, 284] width 81 height 25
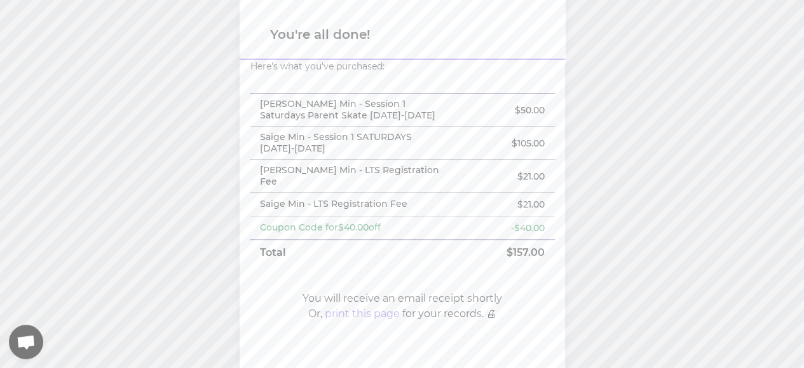
scroll to position [14, 0]
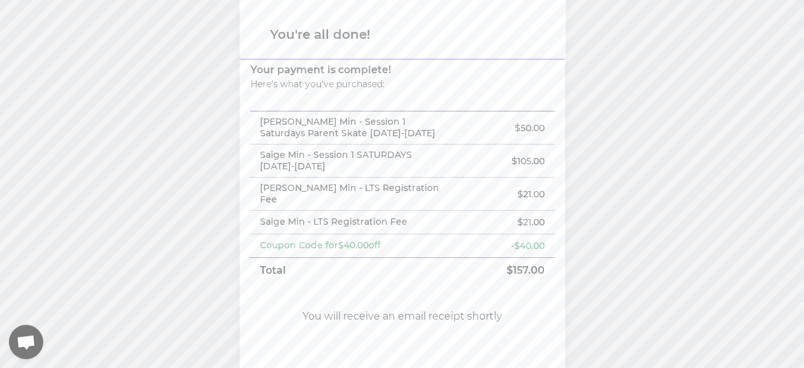
click at [367, 324] on button "print this page" at bounding box center [362, 331] width 75 height 15
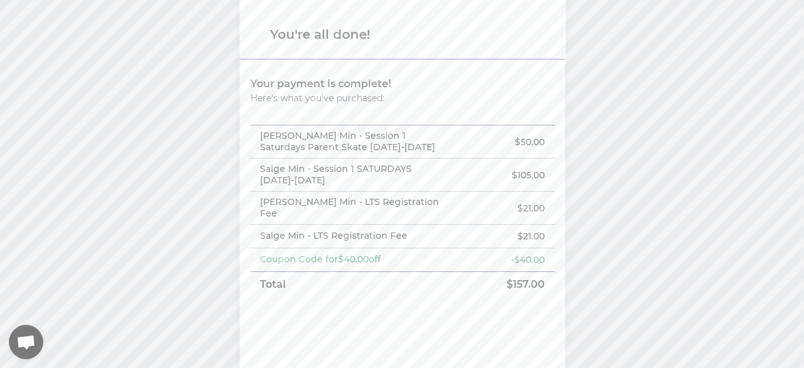
scroll to position [78, 0]
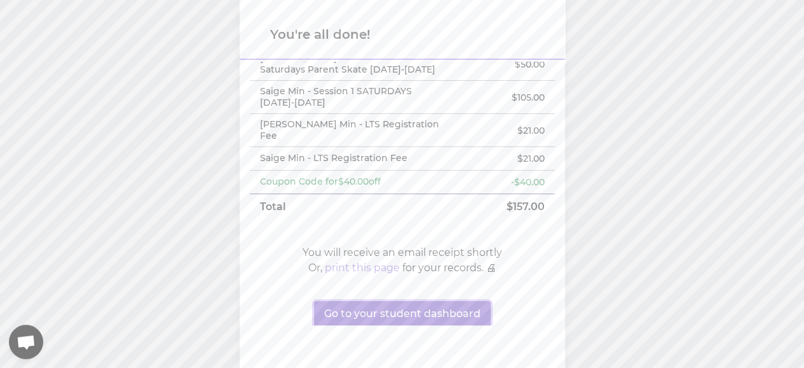
click at [458, 301] on button "Go to your student dashboard" at bounding box center [402, 313] width 177 height 25
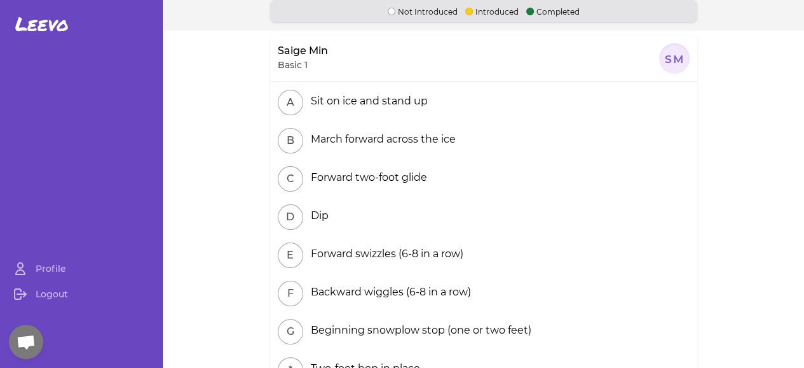
click at [763, 201] on section "Saige Min Basic 1 SM A Sit on ice and stand up B March forward across the ice C…" at bounding box center [484, 184] width 642 height 306
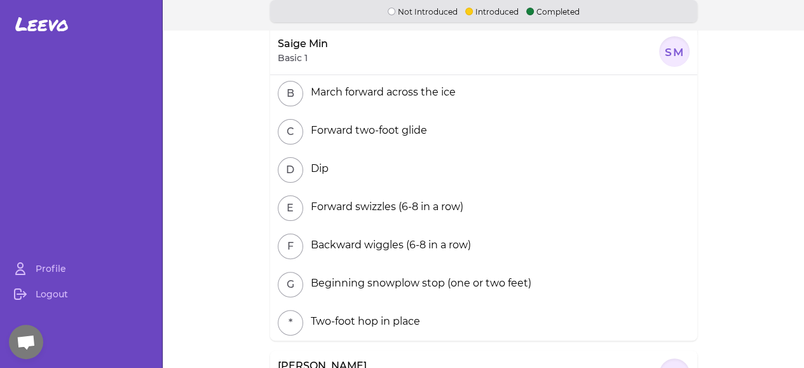
scroll to position [48, 0]
click at [287, 205] on button "E" at bounding box center [290, 207] width 25 height 25
click at [286, 209] on button "E" at bounding box center [290, 207] width 25 height 25
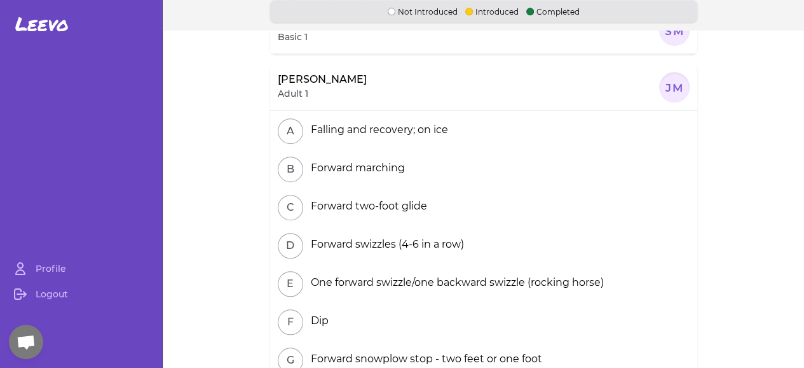
scroll to position [10, 0]
click at [286, 275] on button "E" at bounding box center [290, 283] width 25 height 25
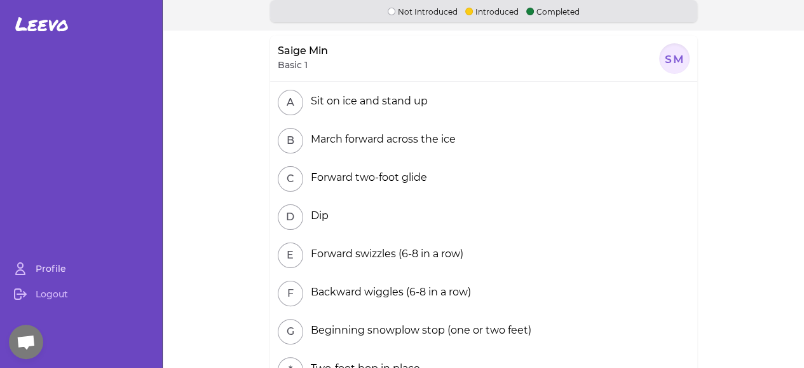
click at [27, 275] on icon at bounding box center [20, 268] width 15 height 15
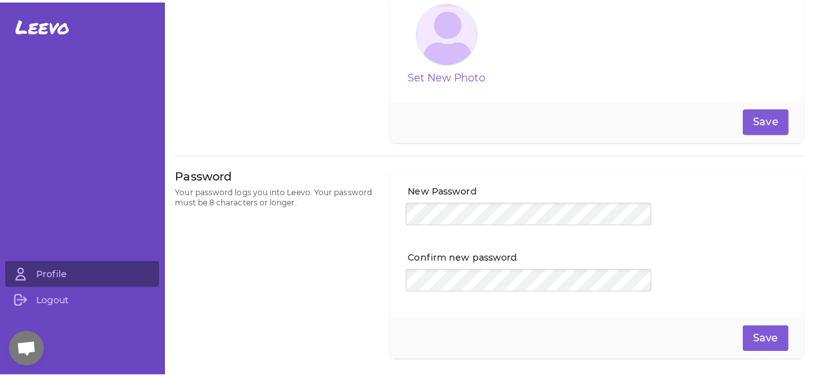
scroll to position [265, 0]
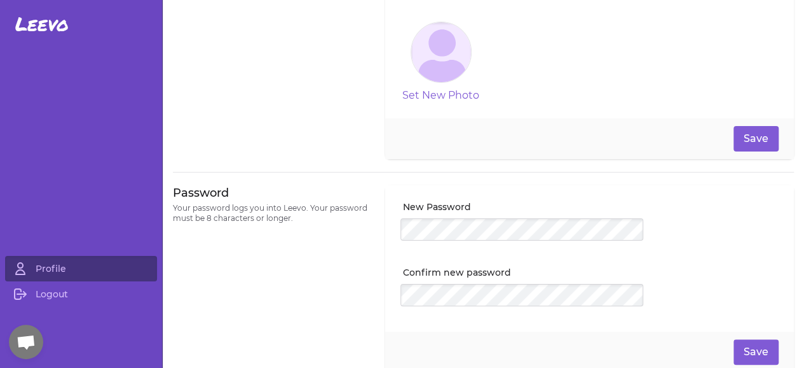
click at [51, 22] on span "Leevo" at bounding box center [41, 24] width 53 height 23
click at [25, 338] on span "Open chat" at bounding box center [26, 342] width 20 height 17
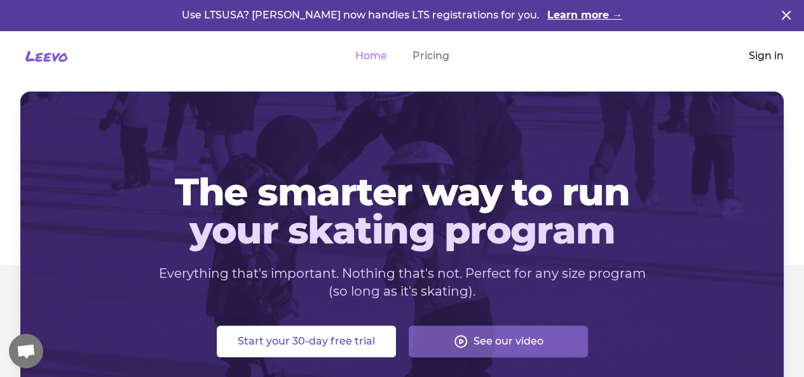
click at [764, 51] on link "Sign in" at bounding box center [766, 55] width 35 height 15
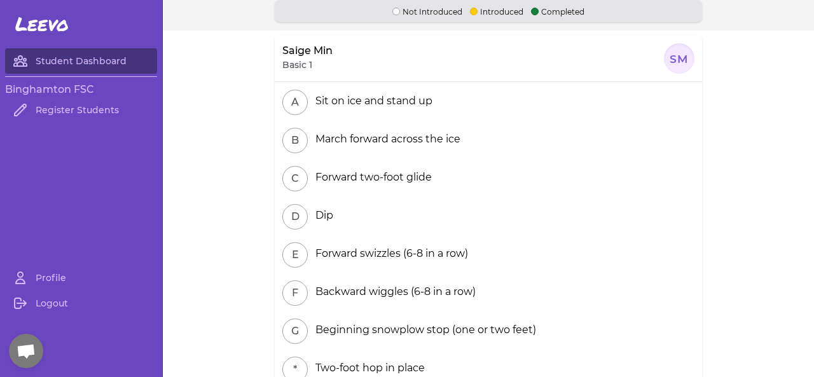
click at [750, 179] on section "Saige Min Basic 1 SM A Sit on ice and stand up B March forward across the ice C…" at bounding box center [488, 189] width 651 height 316
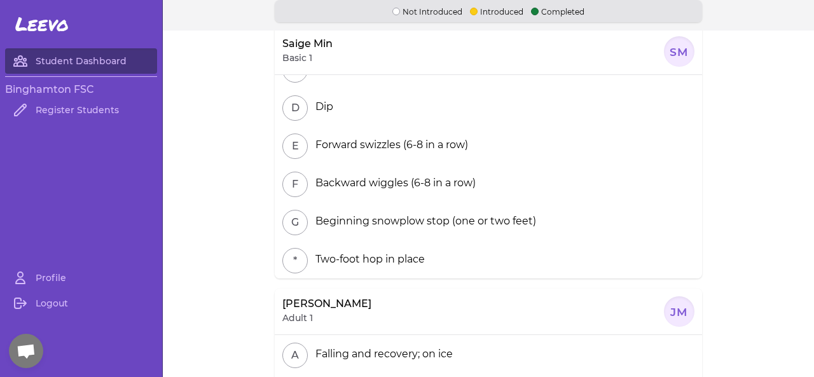
scroll to position [127, 0]
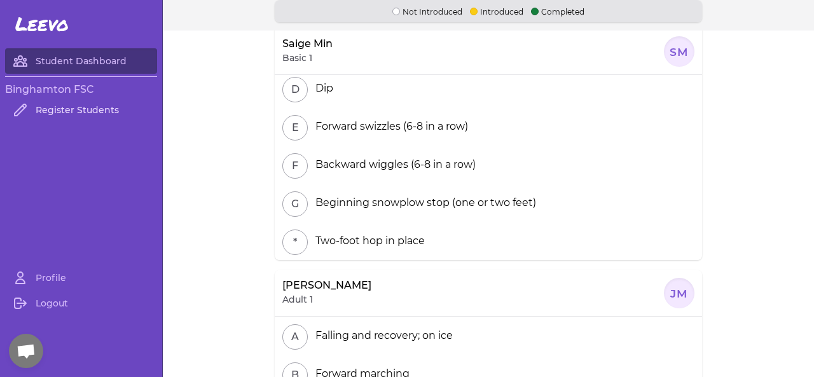
click at [57, 110] on link "Register Students" at bounding box center [81, 109] width 152 height 25
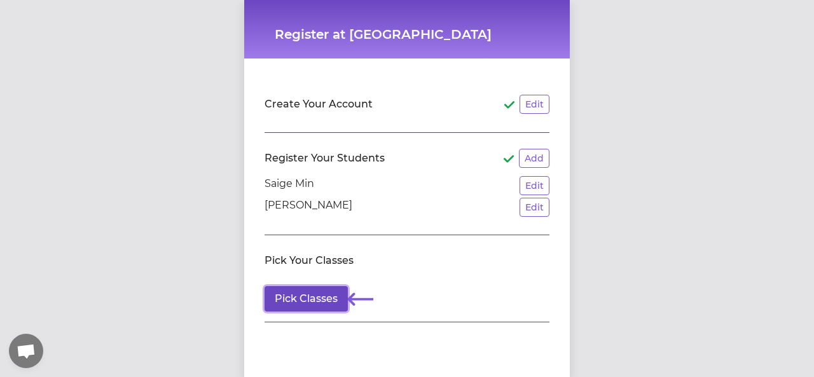
click at [303, 301] on button "Pick Classes" at bounding box center [306, 298] width 83 height 25
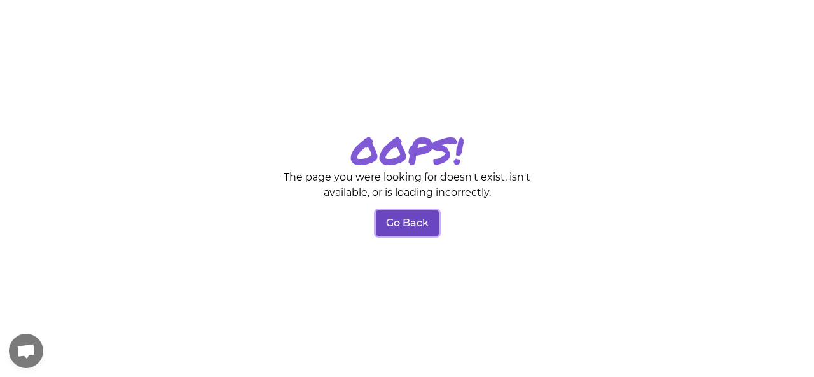
click at [416, 221] on button "Go Back" at bounding box center [407, 222] width 63 height 25
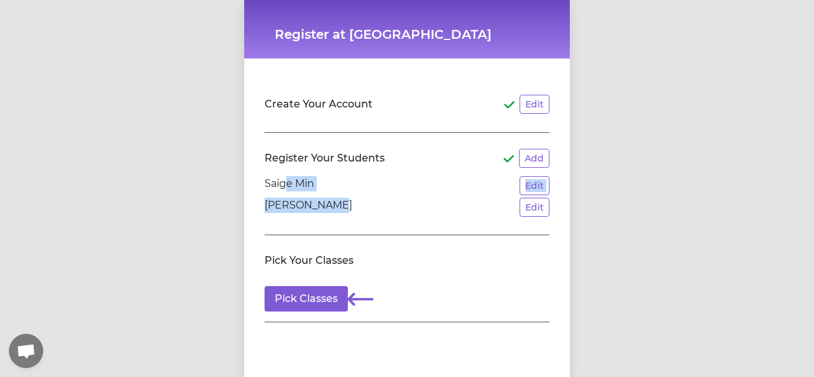
drag, startPoint x: 280, startPoint y: 186, endPoint x: 345, endPoint y: 203, distance: 66.9
click at [345, 203] on ul "Saige Min Edit [PERSON_NAME] Edit" at bounding box center [407, 196] width 285 height 41
click at [345, 203] on li "[PERSON_NAME] Min Edit" at bounding box center [407, 207] width 285 height 19
click at [635, 238] on div "Register at Binghamton FSC Create Your Account Edit Register Your Students Add …" at bounding box center [407, 188] width 814 height 377
